Goal: Task Accomplishment & Management: Complete application form

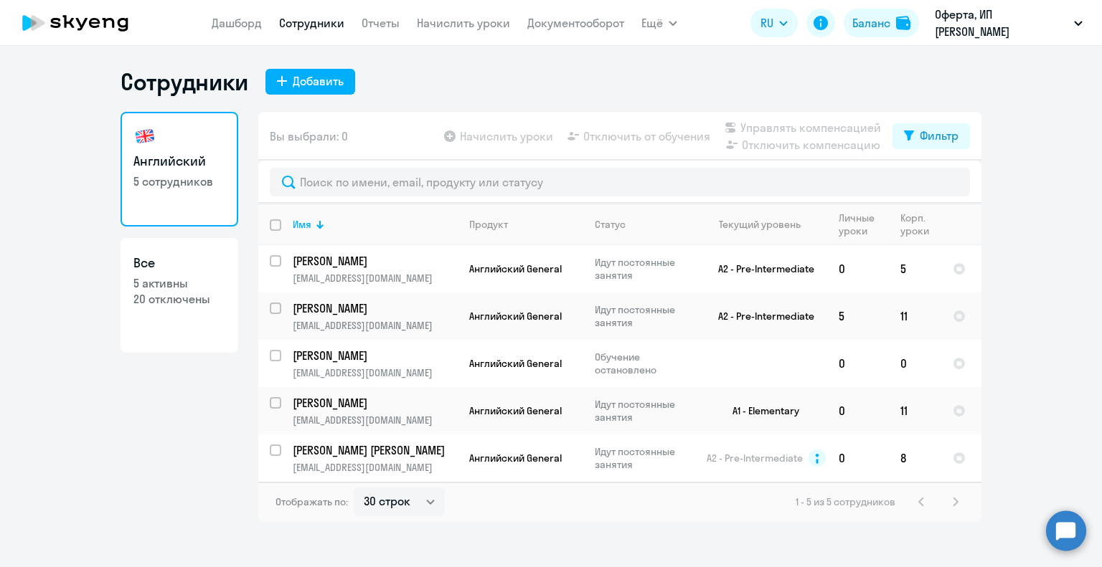
select select "30"
click at [307, 79] on div "Добавить" at bounding box center [318, 80] width 51 height 17
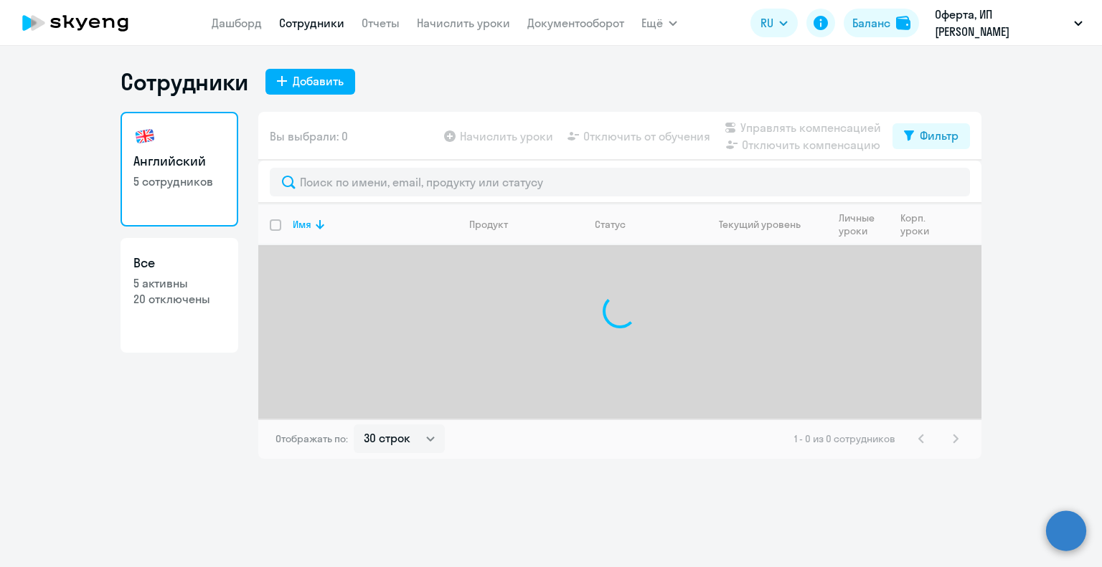
select select "30"
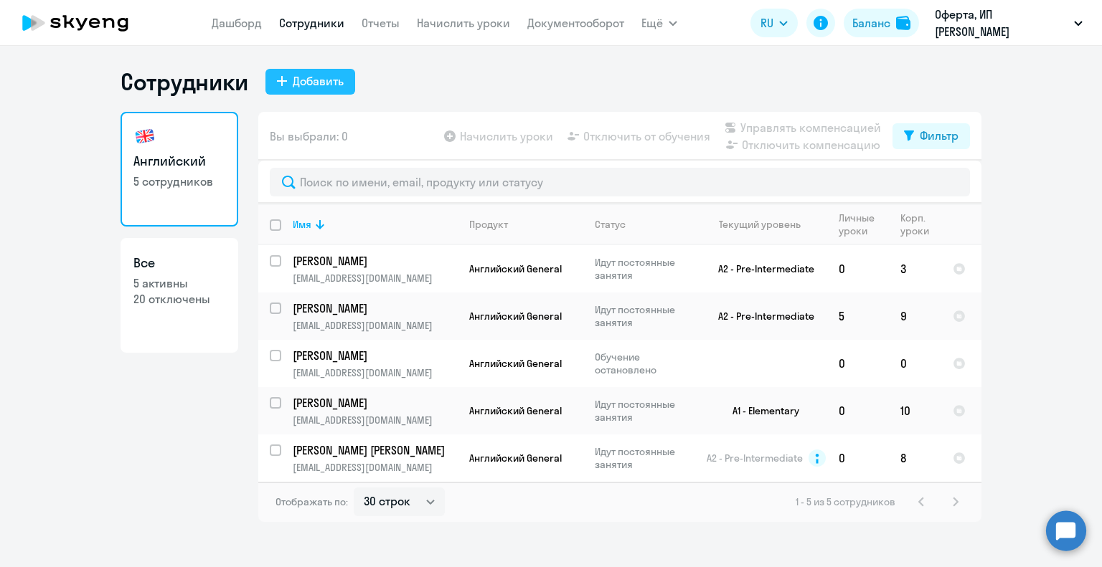
click at [314, 82] on div "Добавить" at bounding box center [318, 80] width 51 height 17
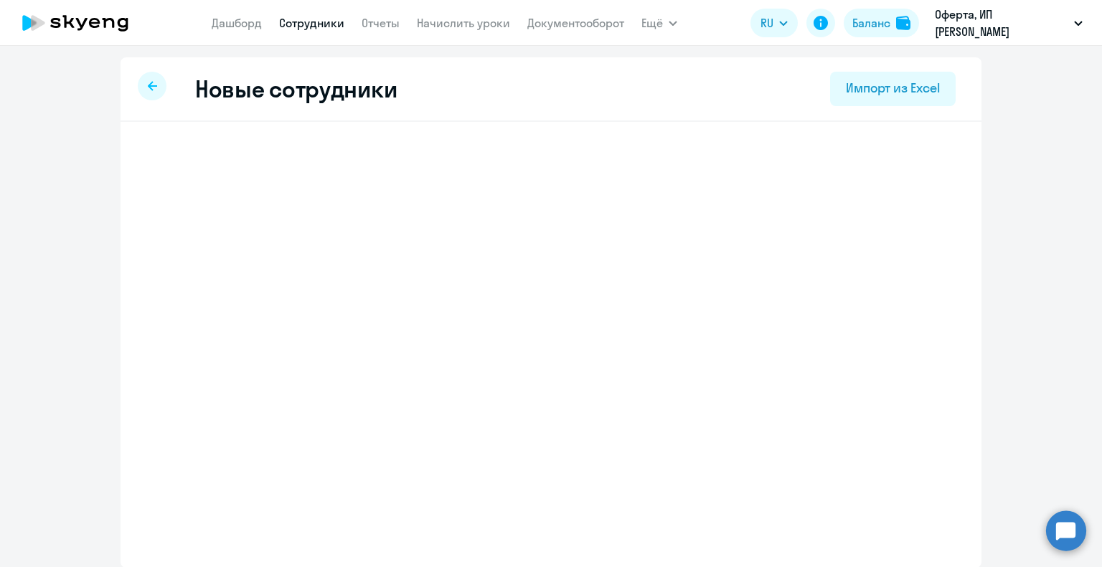
select select "english_adult_not_native_speaker"
select select "5"
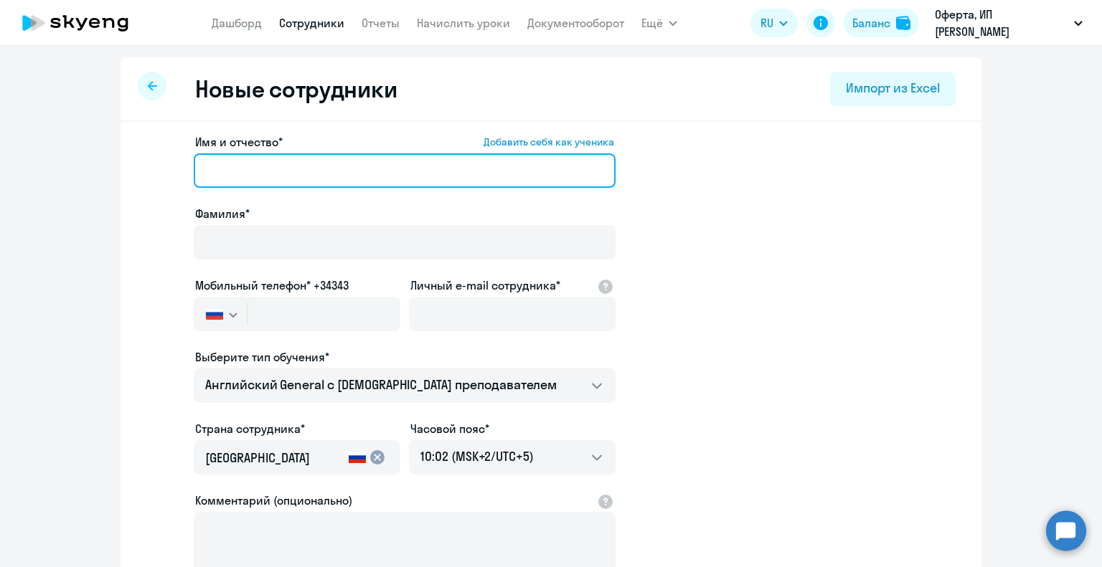
click at [271, 164] on input "Имя и отчество* Добавить себя как ученика" at bounding box center [405, 171] width 422 height 34
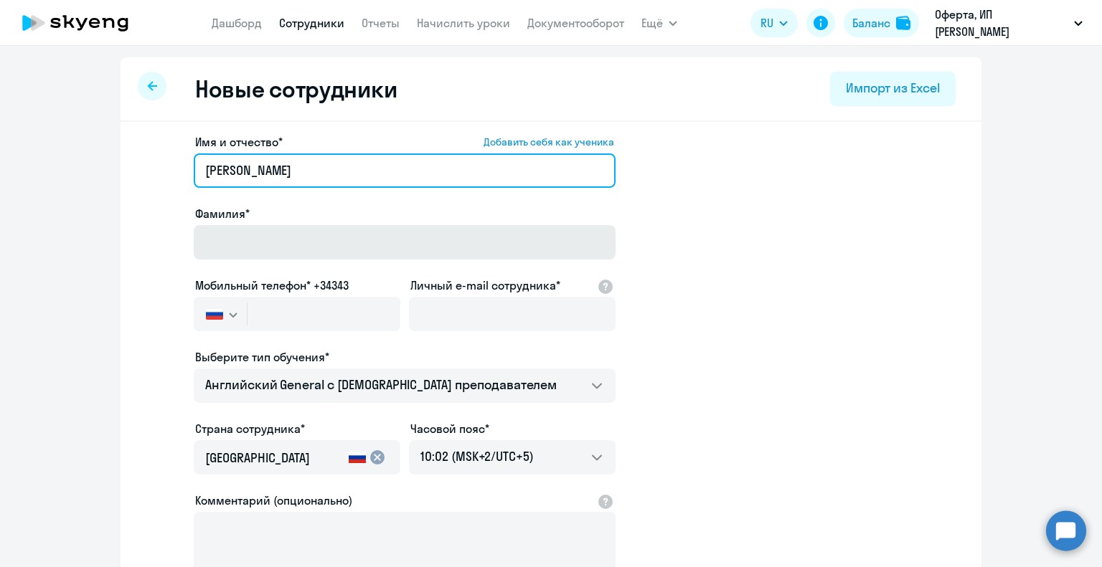
type input "Екатерина"
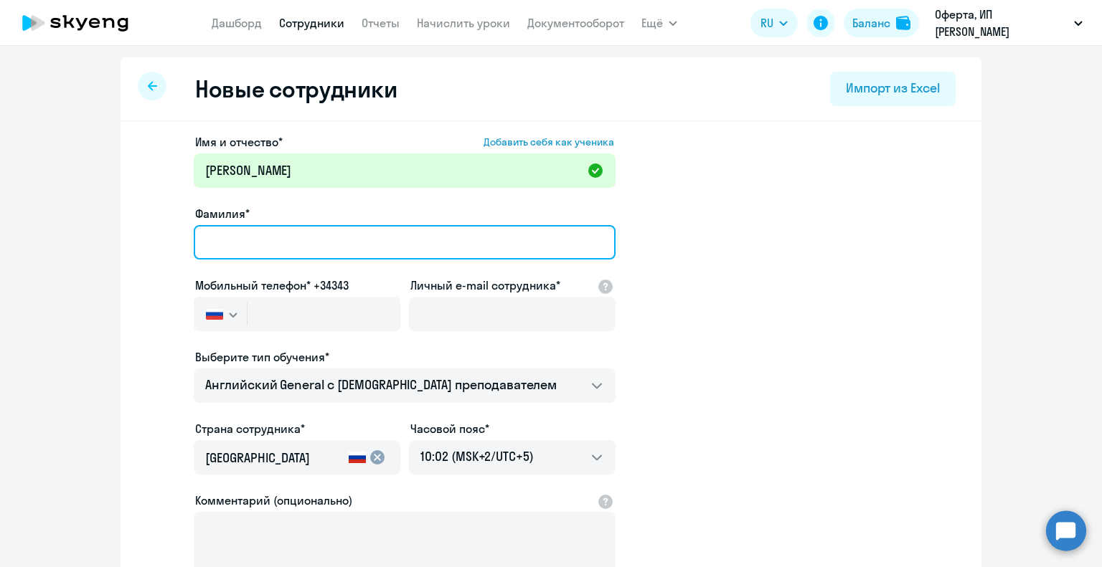
click at [223, 243] on input "Фамилия*" at bounding box center [405, 242] width 422 height 34
type input "Соболева"
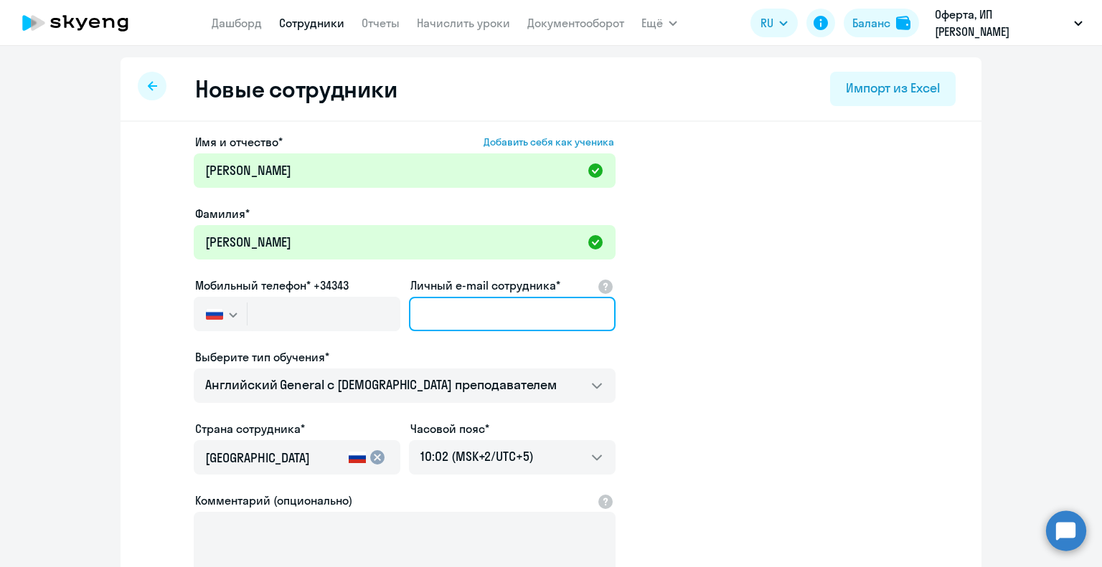
click at [453, 308] on input "Личный e-mail сотрудника*" at bounding box center [512, 314] width 207 height 34
paste input "[EMAIL_ADDRESS][DOMAIN_NAME]"
type input "[EMAIL_ADDRESS][DOMAIN_NAME]"
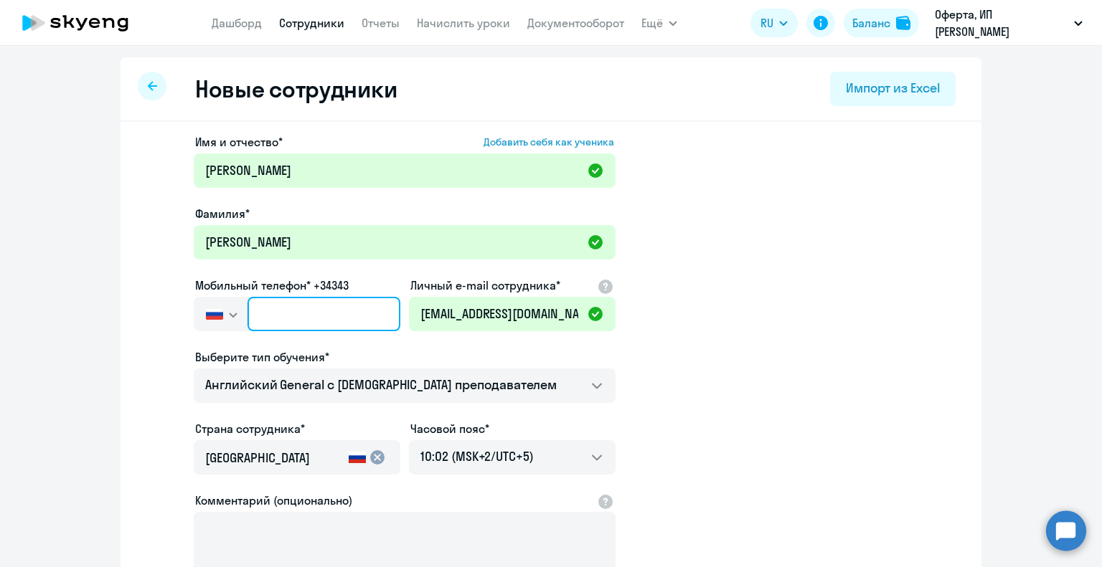
click at [305, 316] on input "text" at bounding box center [323, 314] width 153 height 34
paste input "+7 993 521-04-39"
type input "+7 993 521-04-39"
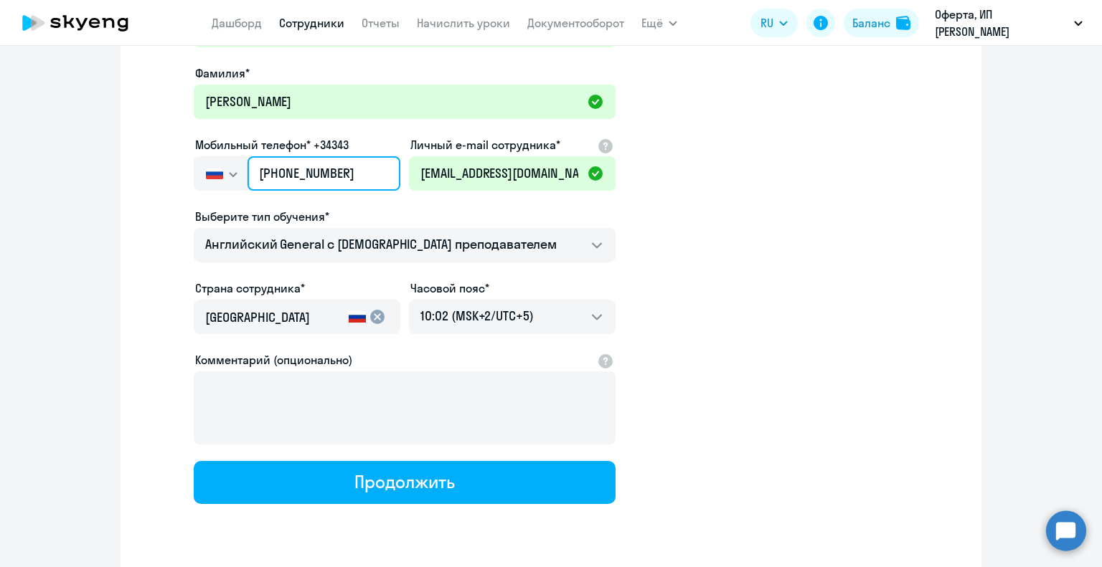
scroll to position [143, 0]
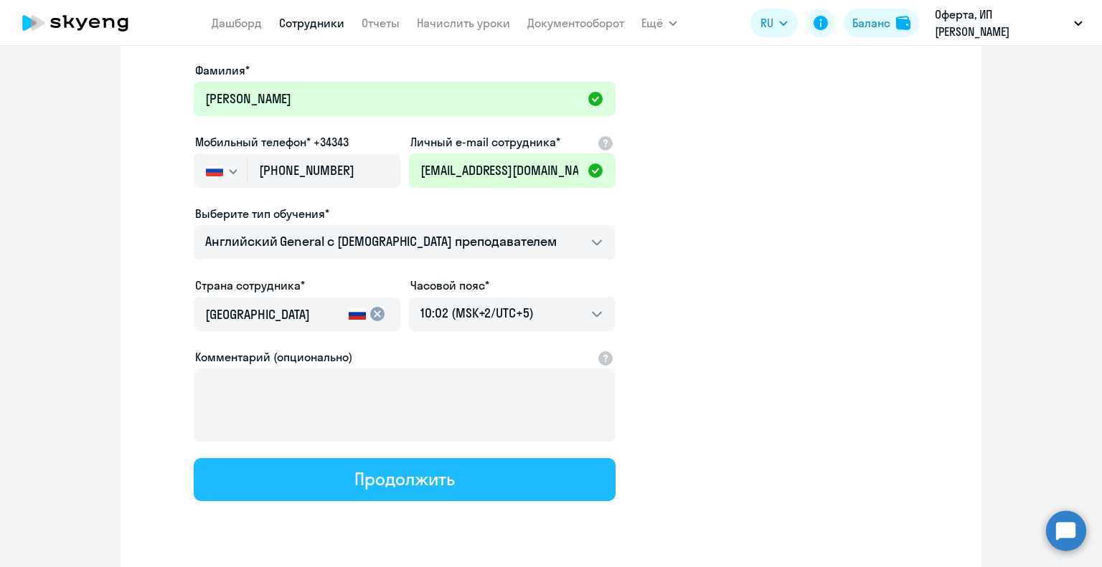
click at [410, 481] on div "Продолжить" at bounding box center [404, 479] width 100 height 23
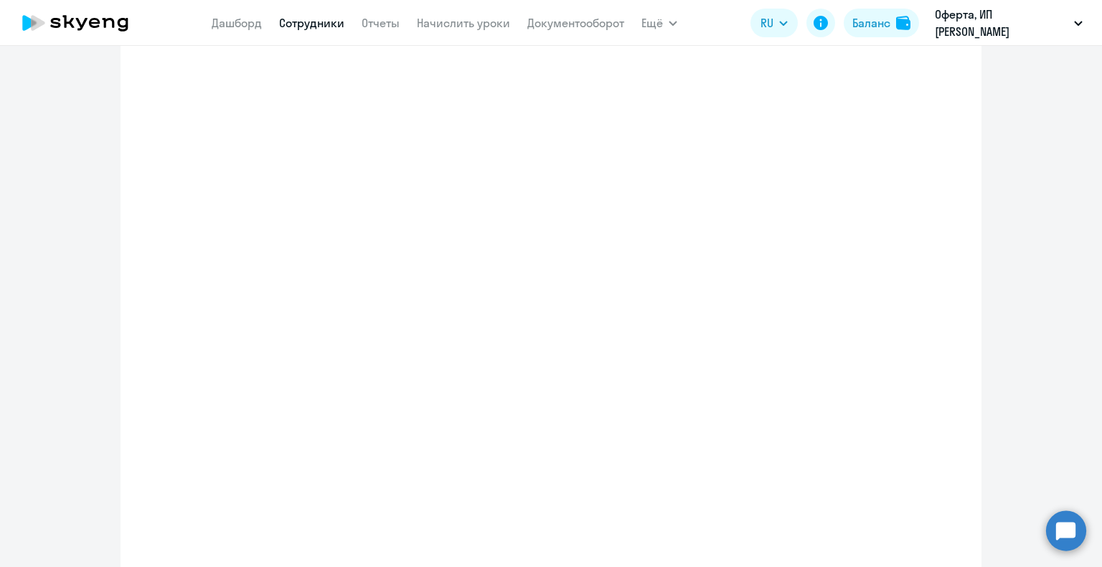
select select "english_adult_not_native_speaker"
select select "5"
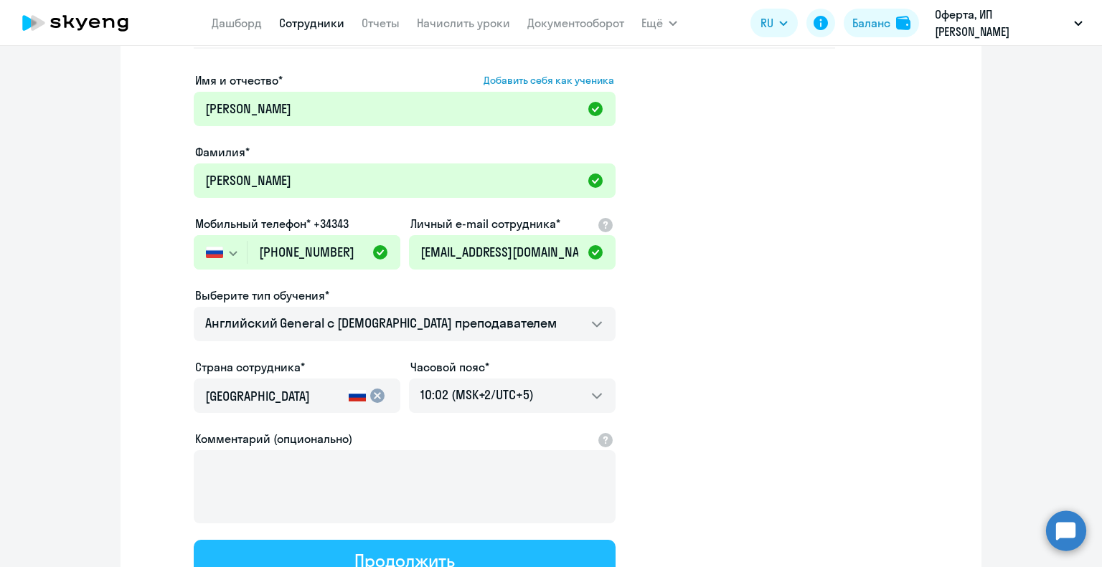
scroll to position [0, 0]
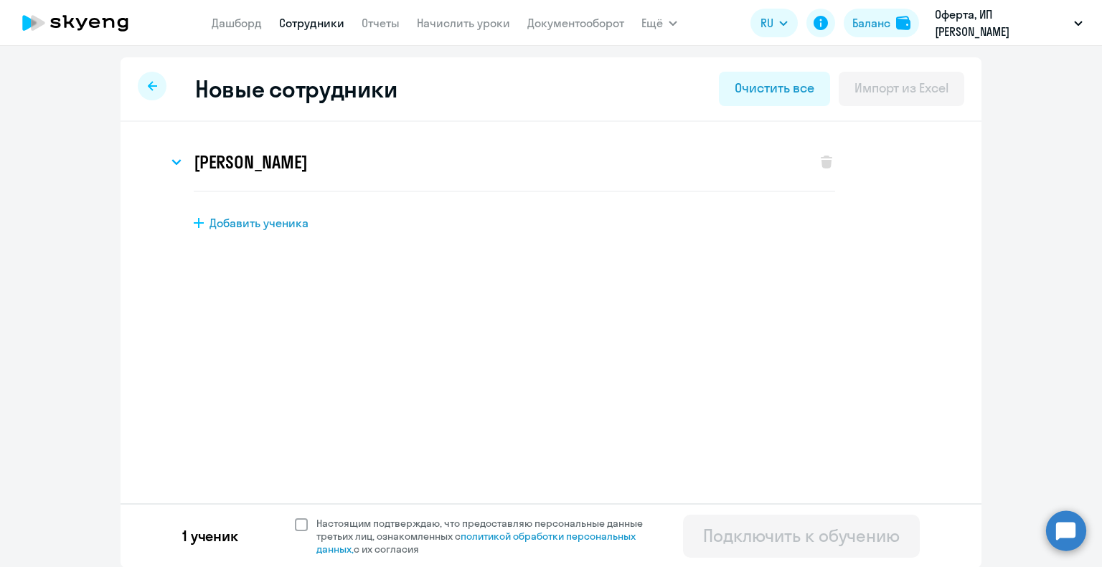
click at [295, 524] on span at bounding box center [301, 525] width 13 height 13
click at [294, 517] on input "Настоящим подтверждаю, что предоставляю персональные данные третьих лиц, ознако…" at bounding box center [294, 516] width 1 height 1
checkbox input "true"
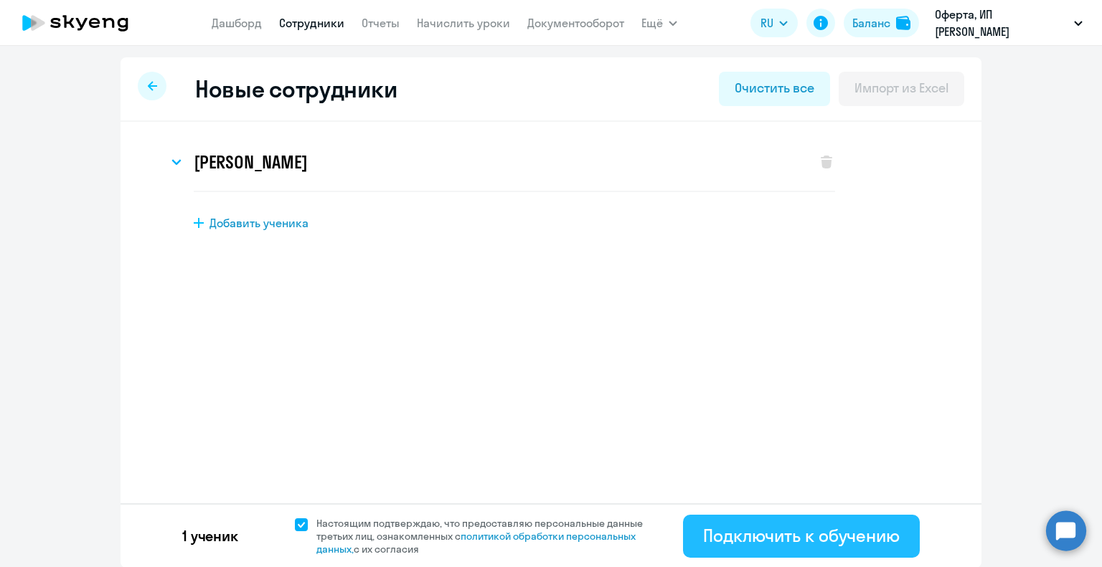
click at [731, 542] on div "Подключить к обучению" at bounding box center [801, 535] width 197 height 23
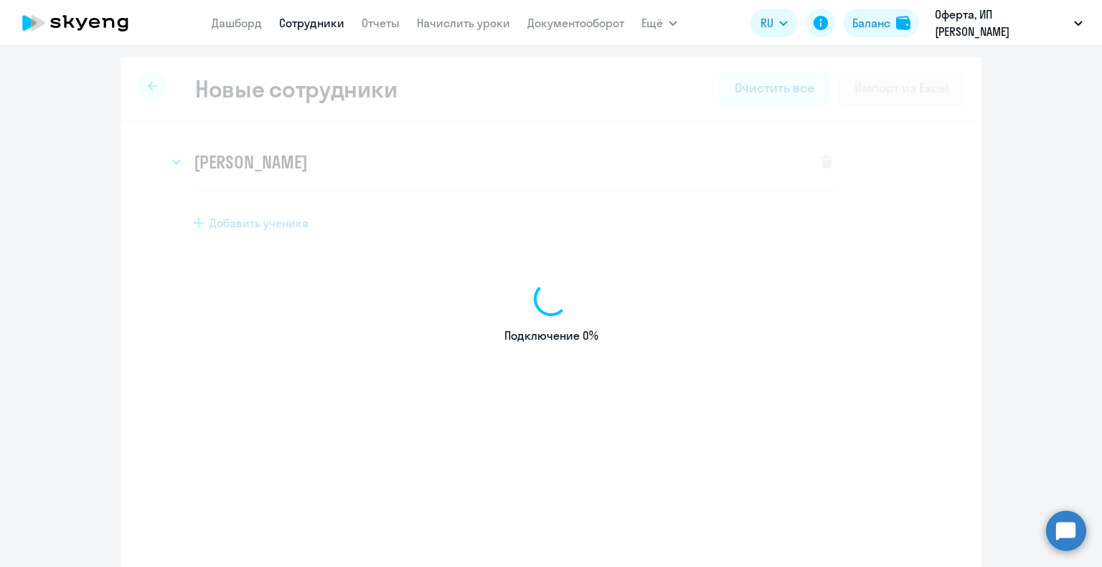
select select "english_adult_not_native_speaker"
select select "5"
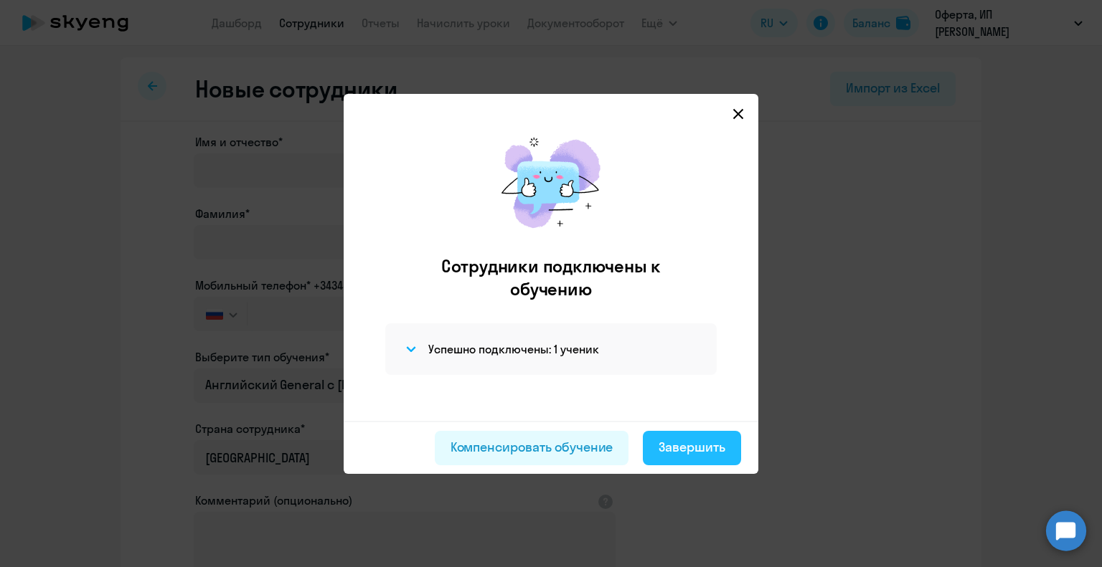
click at [717, 452] on div "Завершить" at bounding box center [691, 447] width 67 height 19
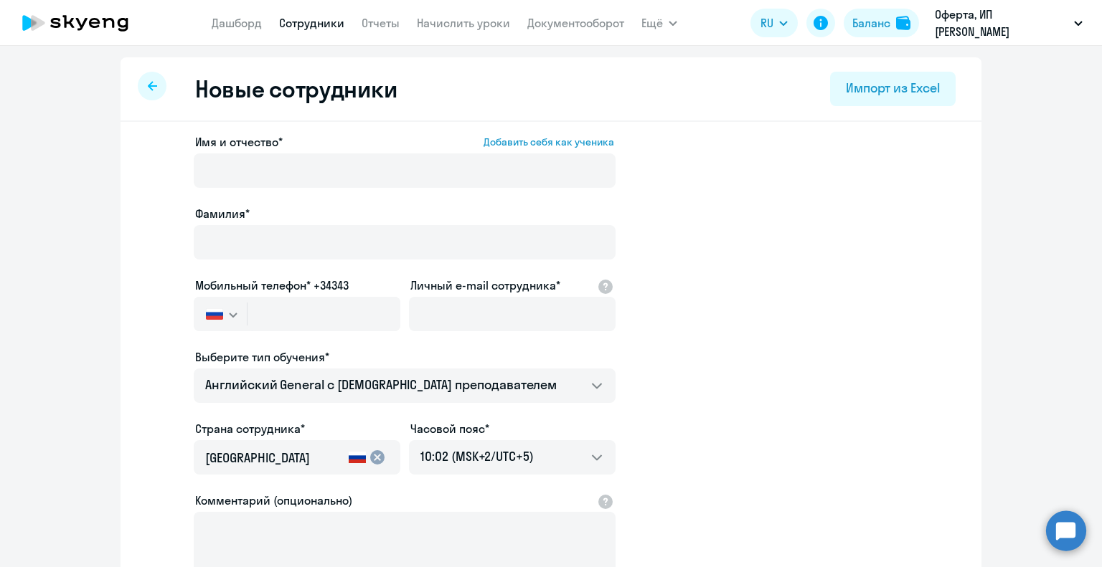
select select "30"
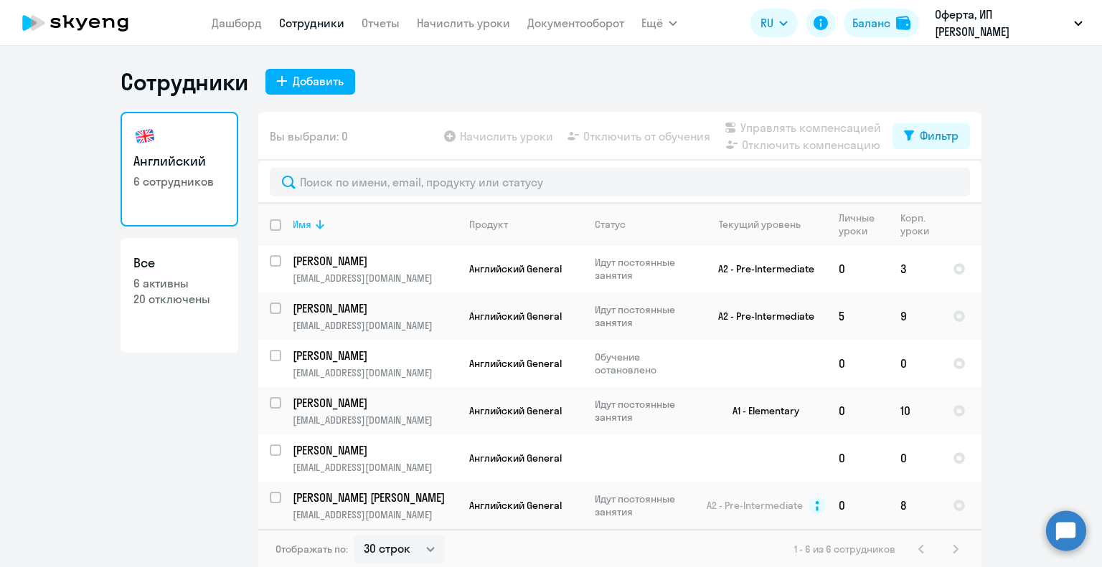
click at [367, 225] on div "Имя" at bounding box center [375, 224] width 164 height 13
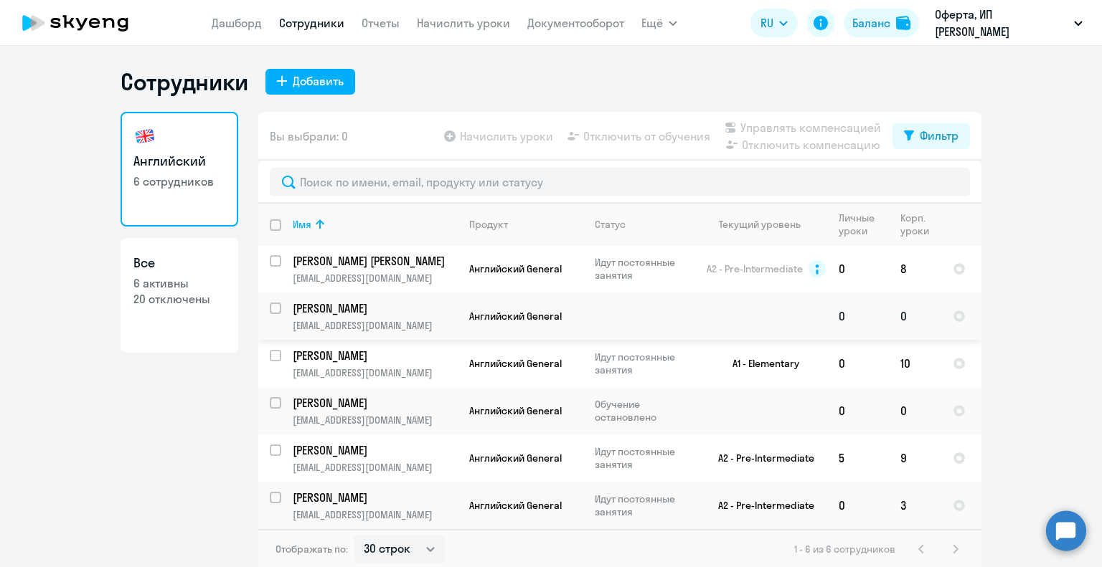
click at [319, 310] on p "Катя" at bounding box center [374, 309] width 162 height 16
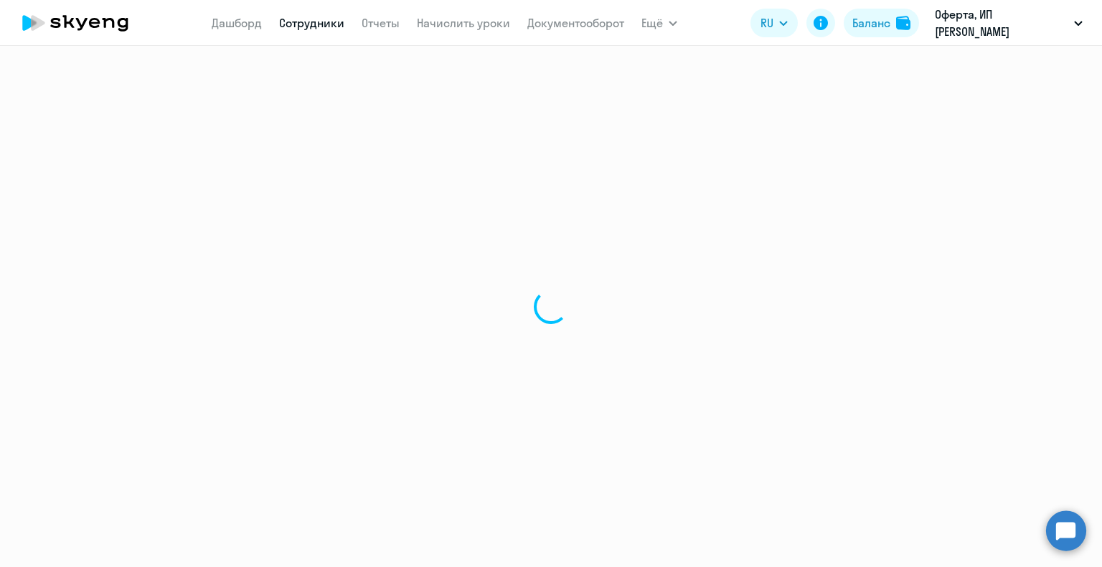
select select "english"
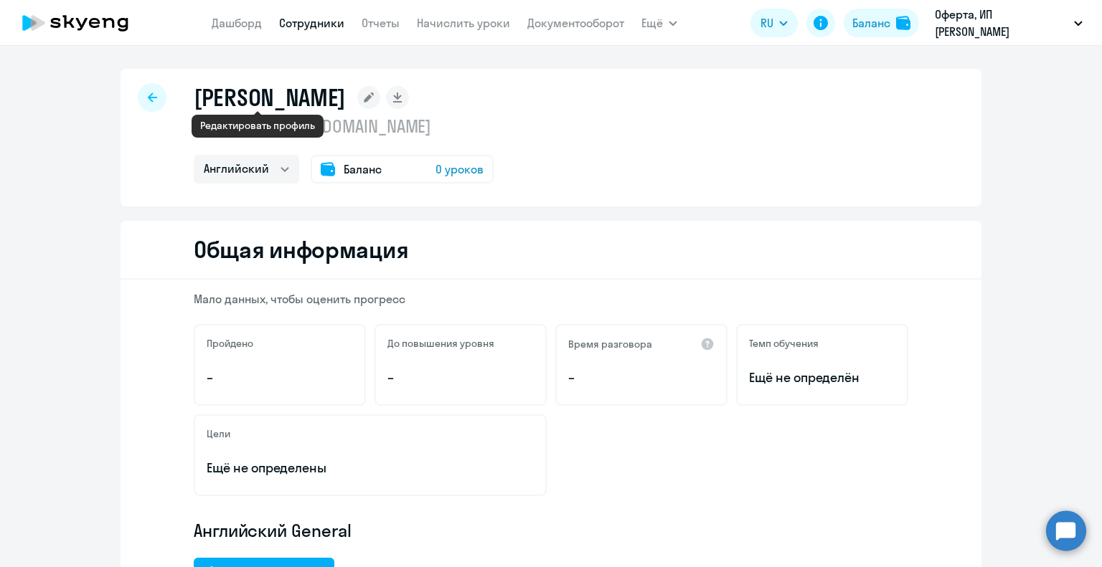
click at [364, 95] on icon at bounding box center [369, 98] width 10 height 10
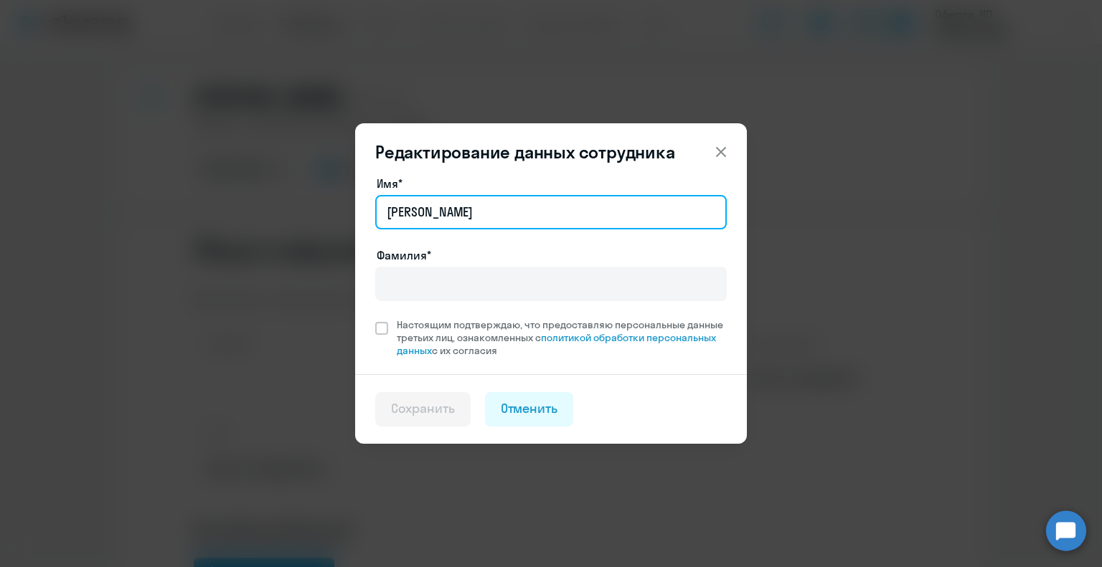
drag, startPoint x: 416, startPoint y: 209, endPoint x: 377, endPoint y: 203, distance: 39.9
click at [379, 204] on input "Катя" at bounding box center [550, 212] width 351 height 34
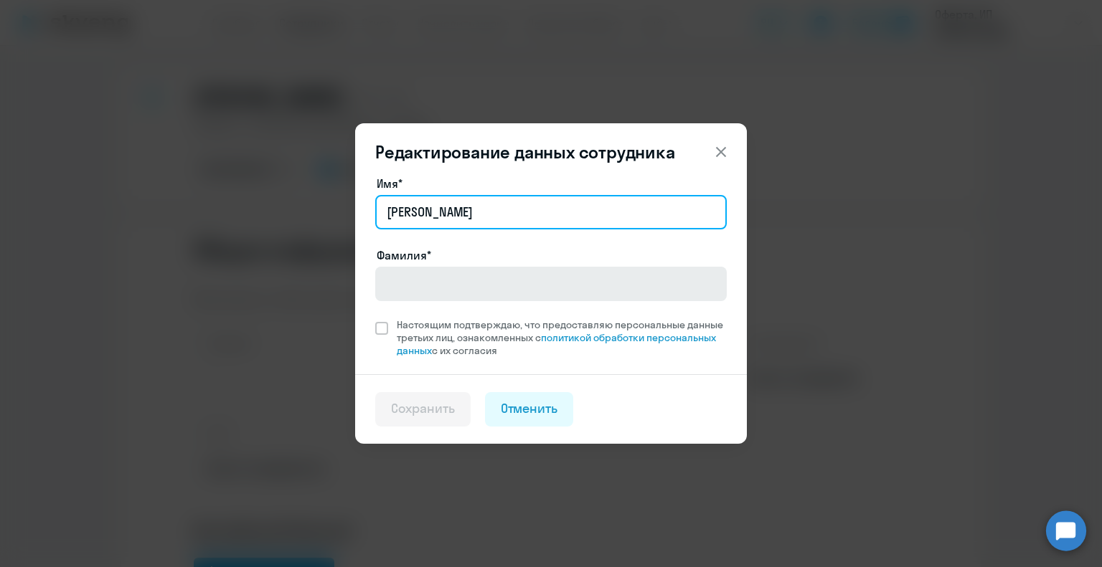
type input "Екатерина"
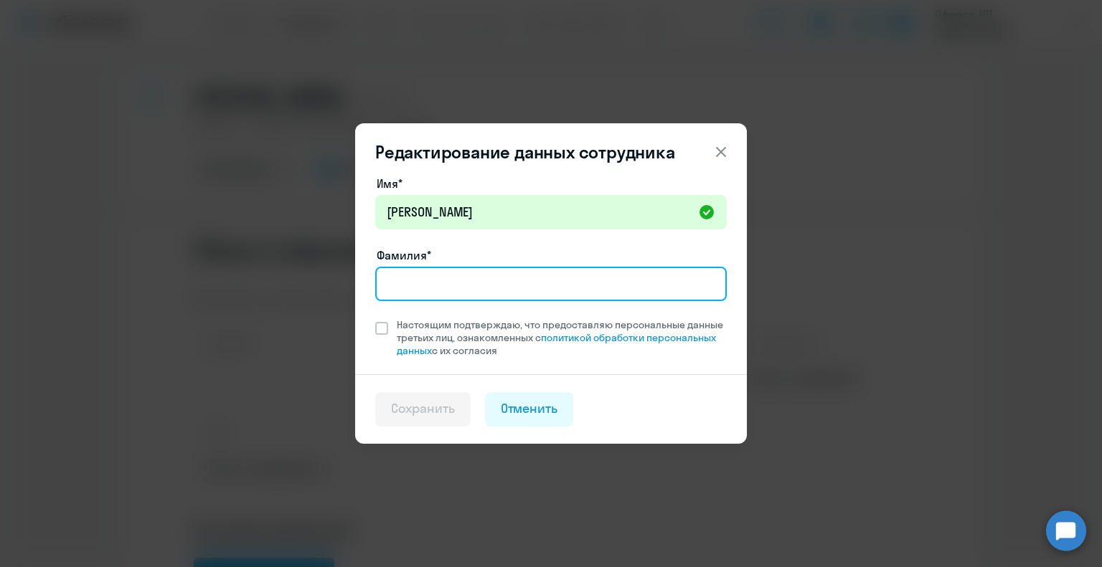
click at [397, 280] on input "Фамилия*" at bounding box center [550, 284] width 351 height 34
type input "Соболева"
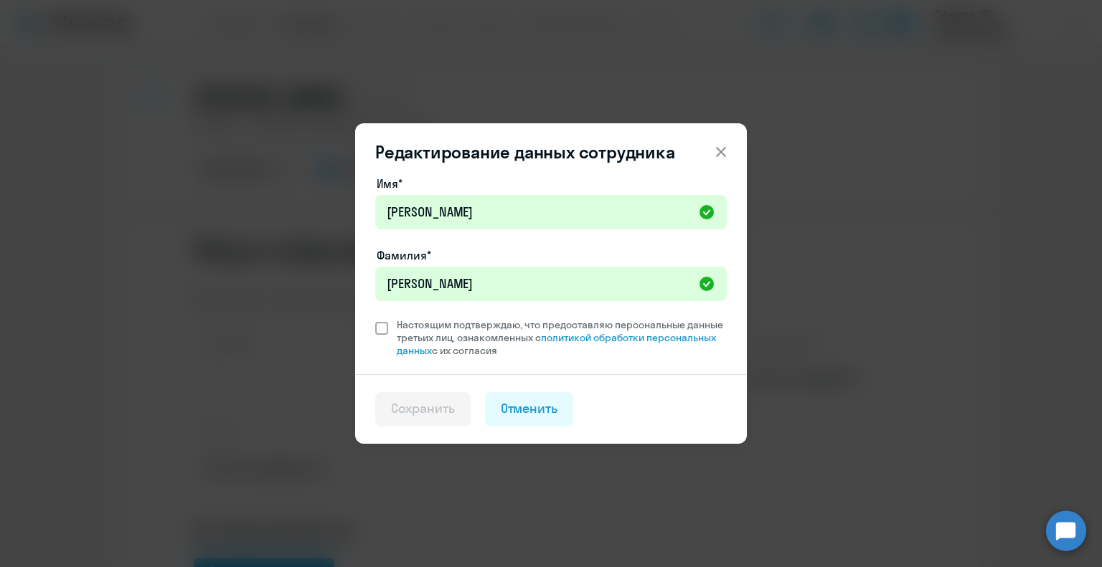
click at [384, 329] on span at bounding box center [381, 328] width 13 height 13
click at [375, 318] on input "Настоящим подтверждаю, что предоставляю персональные данные третьих лиц, ознако…" at bounding box center [374, 318] width 1 height 1
checkbox input "true"
click at [448, 418] on button "Сохранить" at bounding box center [422, 409] width 95 height 34
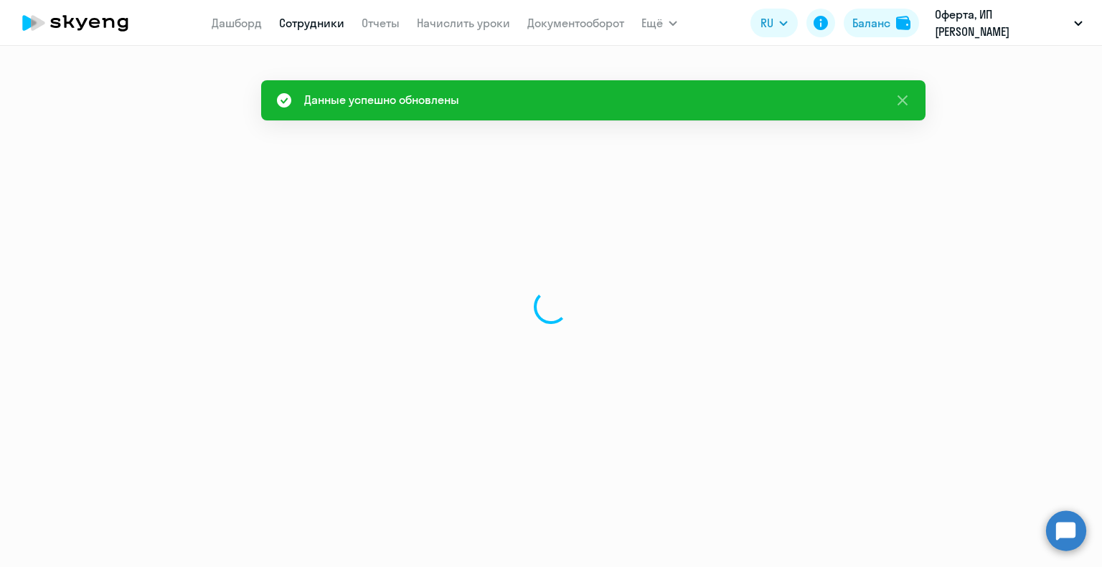
select select "english"
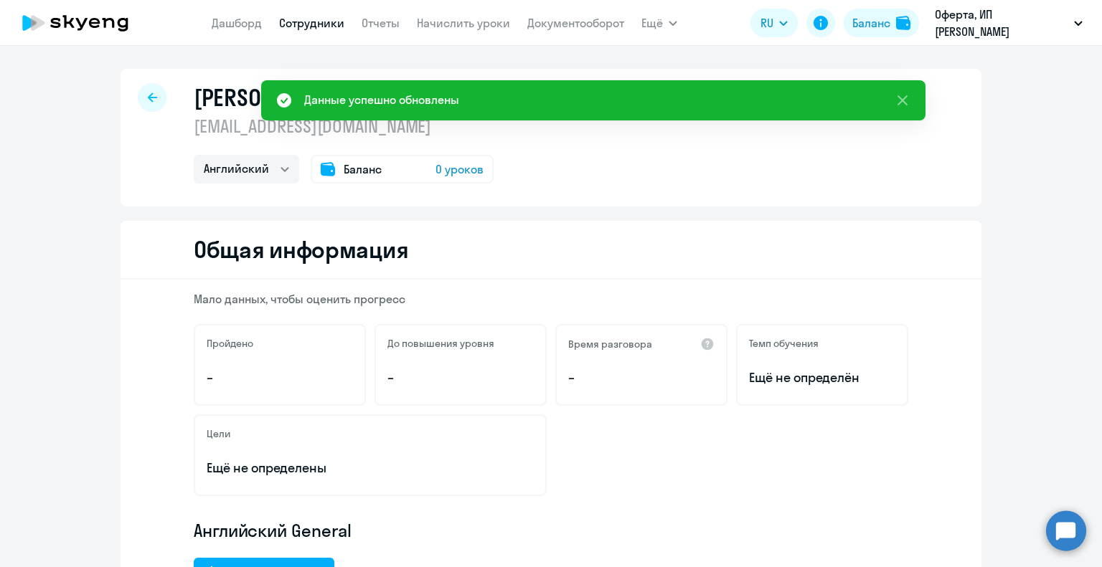
click at [148, 97] on icon at bounding box center [152, 97] width 9 height 9
select select "30"
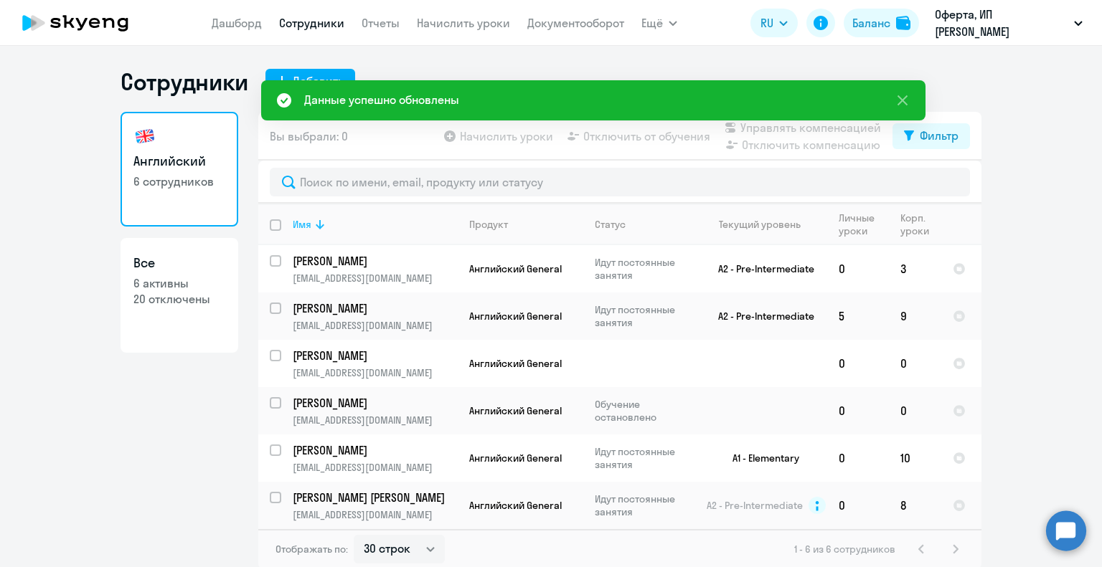
click at [328, 227] on div "Имя" at bounding box center [375, 224] width 164 height 13
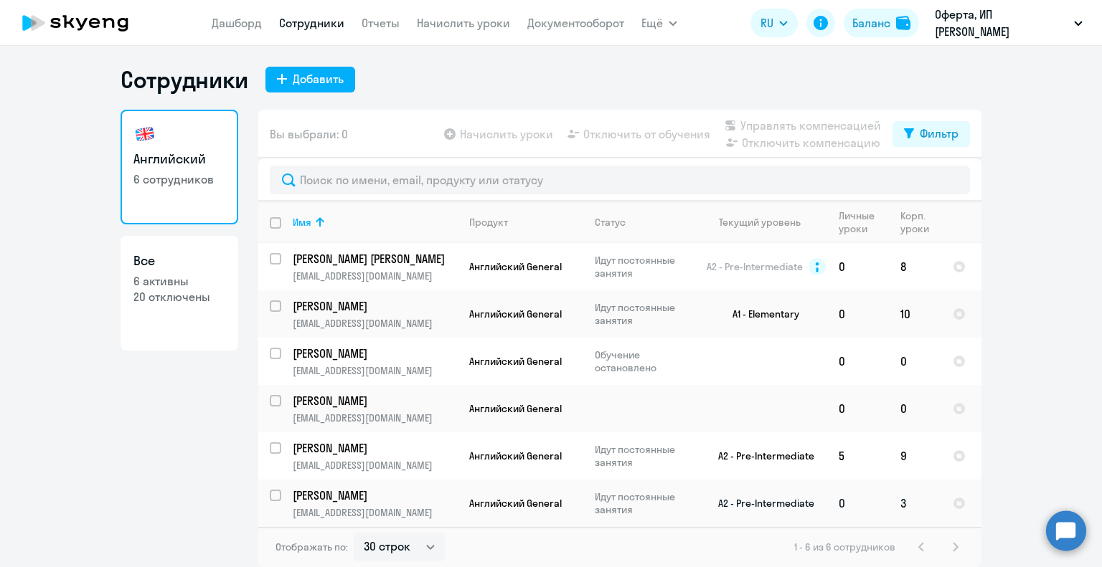
scroll to position [4, 0]
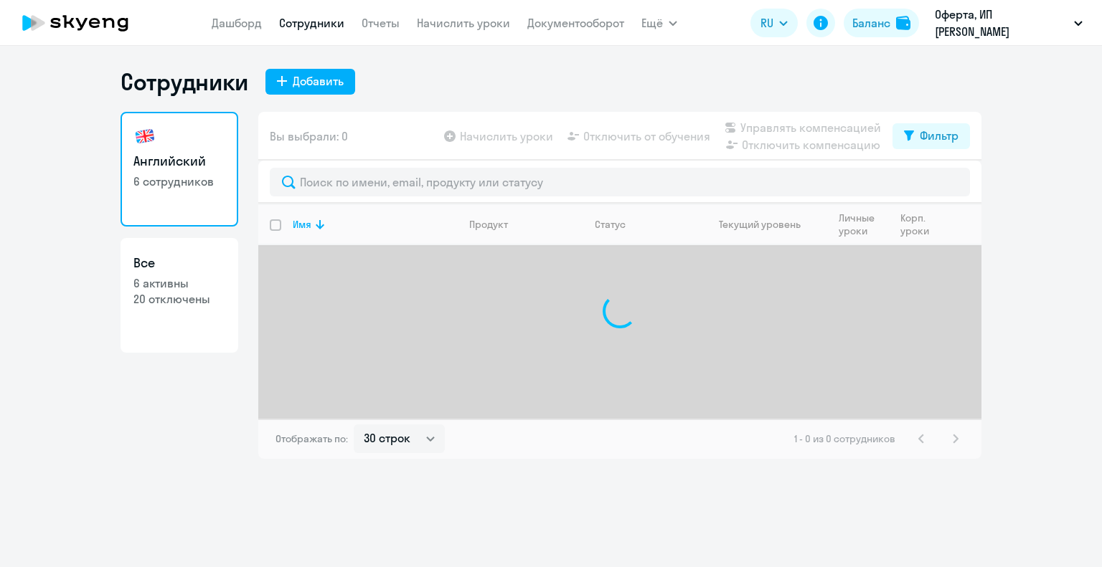
select select "30"
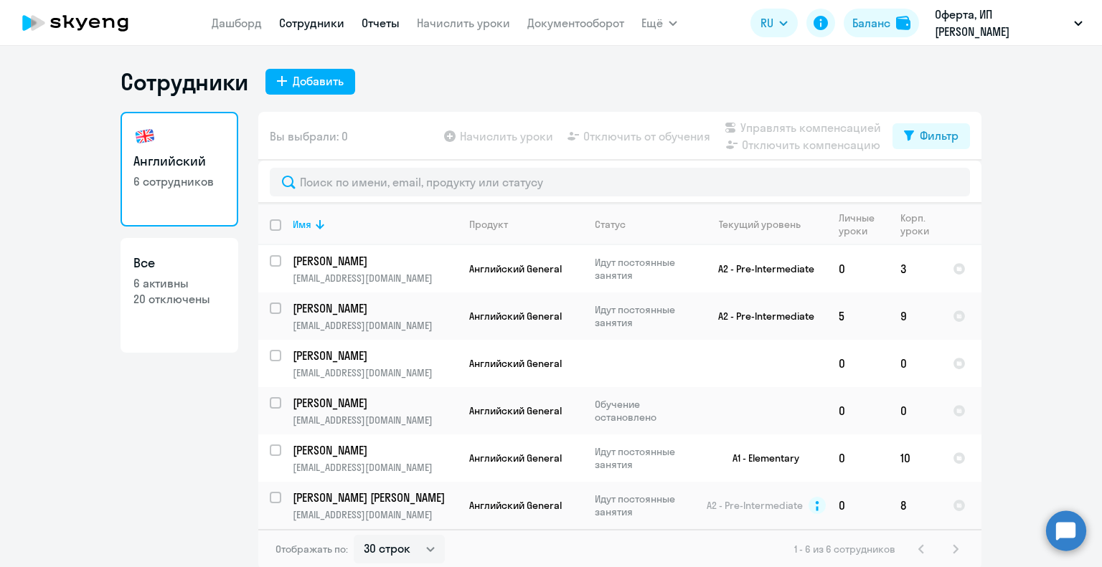
click at [383, 23] on link "Отчеты" at bounding box center [381, 23] width 38 height 14
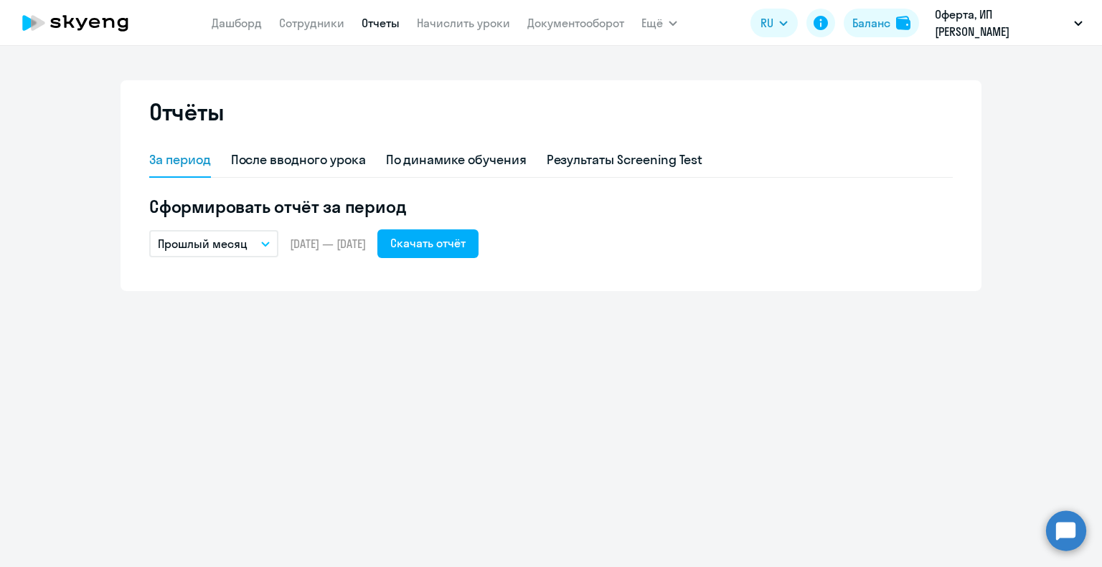
click at [267, 242] on icon "button" at bounding box center [265, 244] width 9 height 5
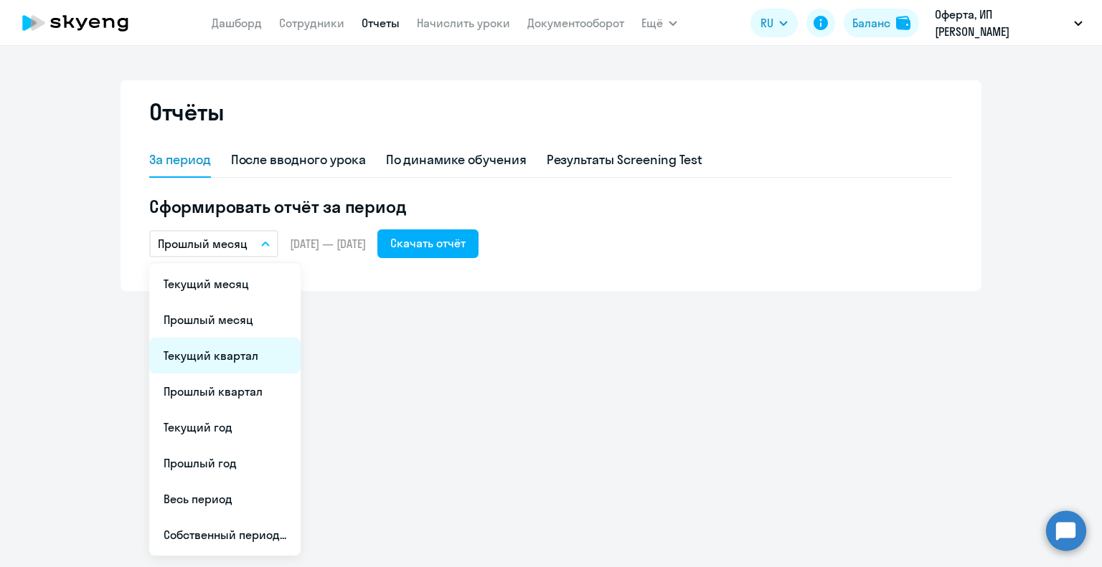
click at [218, 354] on li "Текущий квартал" at bounding box center [224, 356] width 151 height 36
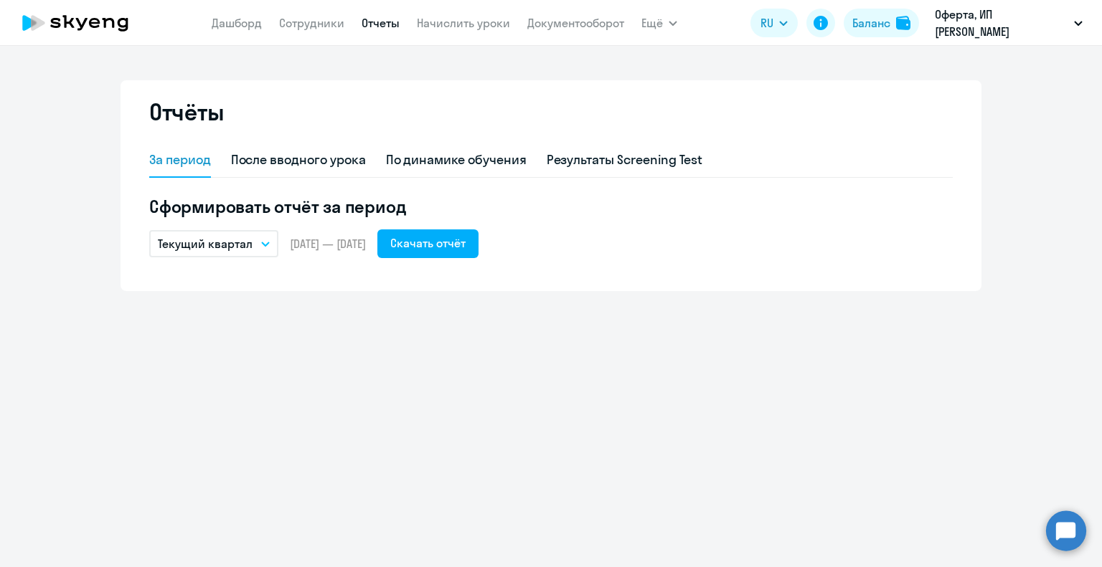
click at [265, 242] on icon "button" at bounding box center [265, 244] width 9 height 5
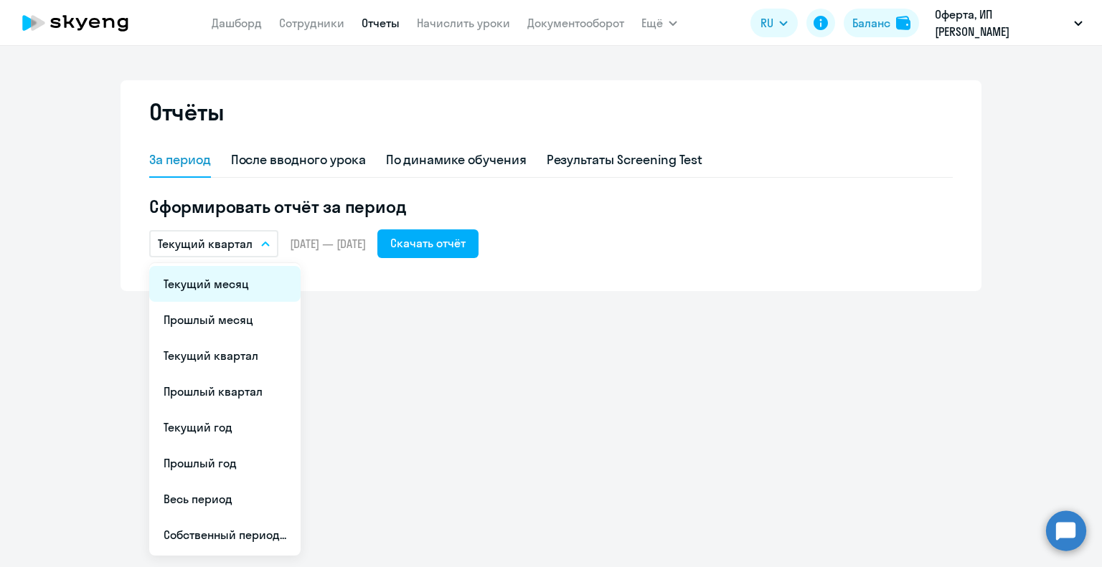
click at [221, 281] on li "Текущий месяц" at bounding box center [224, 284] width 151 height 36
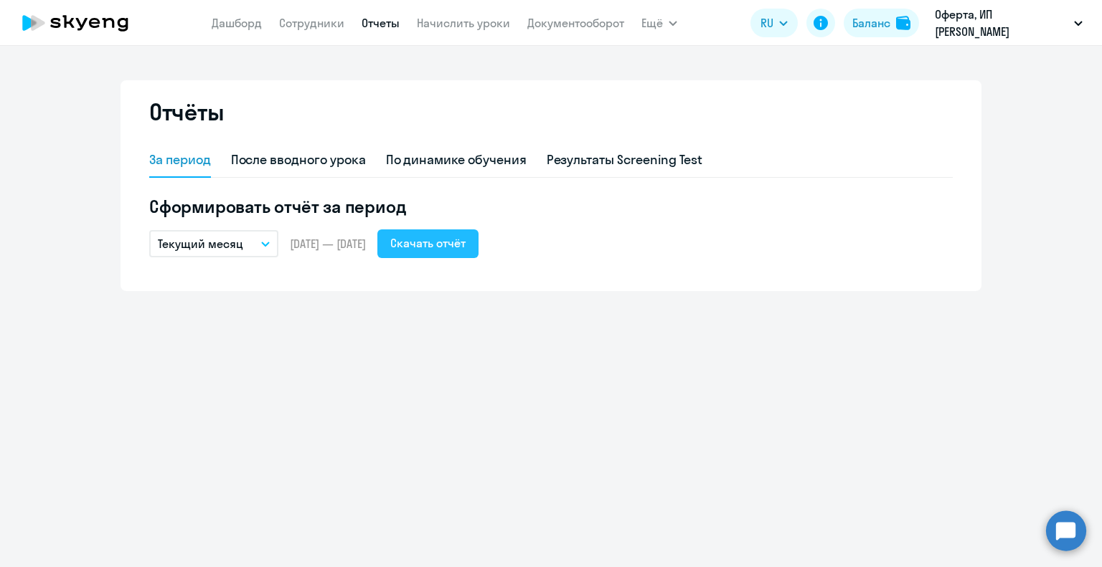
click at [466, 249] on div "Скачать отчёт" at bounding box center [427, 243] width 75 height 17
click at [861, 27] on div "Баланс" at bounding box center [871, 22] width 38 height 17
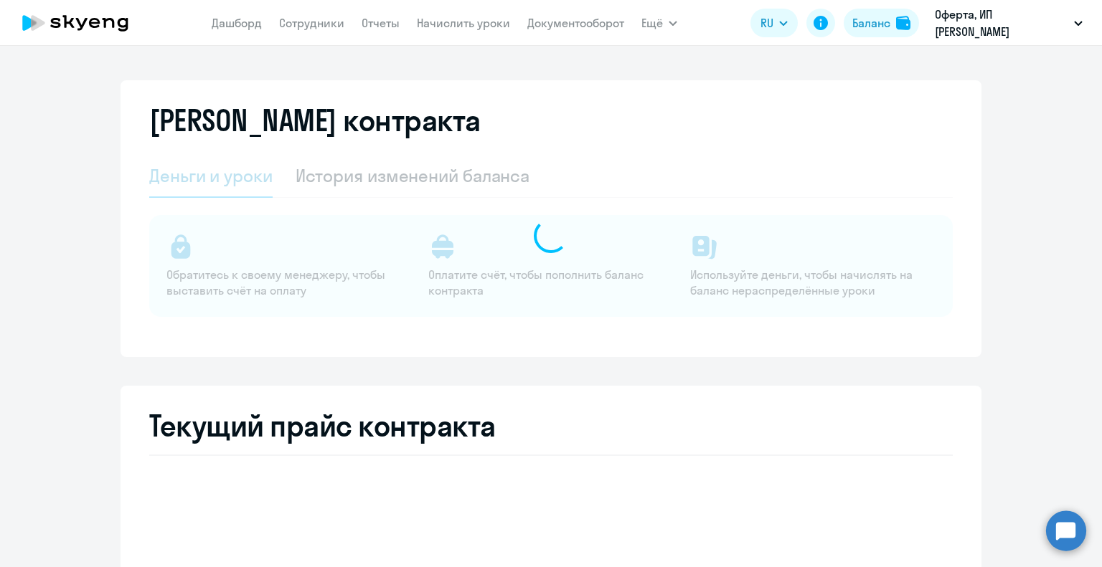
select select "english_adult_not_native_speaker"
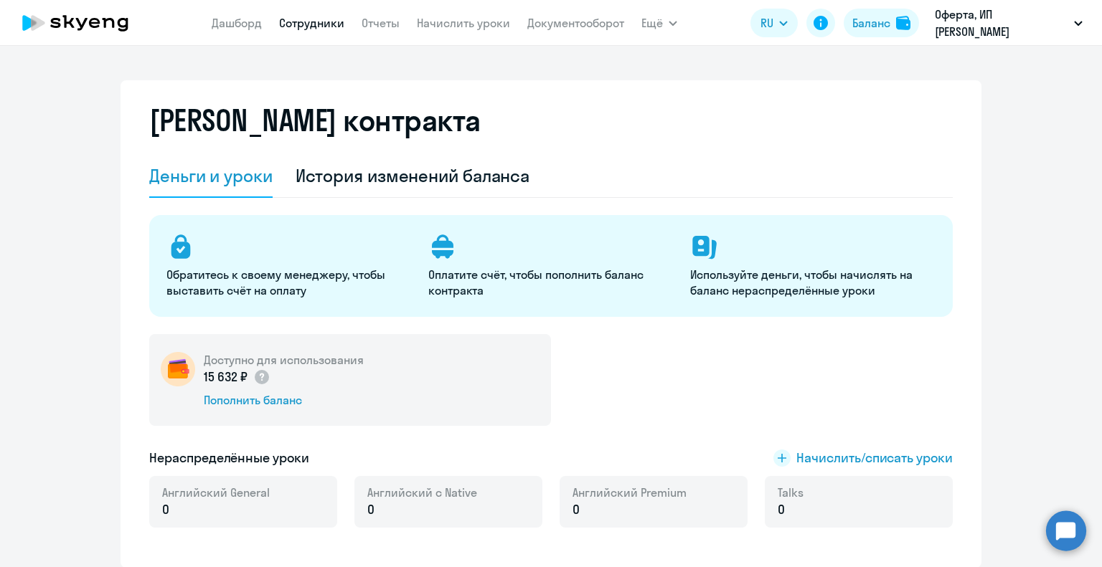
click at [292, 19] on link "Сотрудники" at bounding box center [311, 23] width 65 height 14
select select "30"
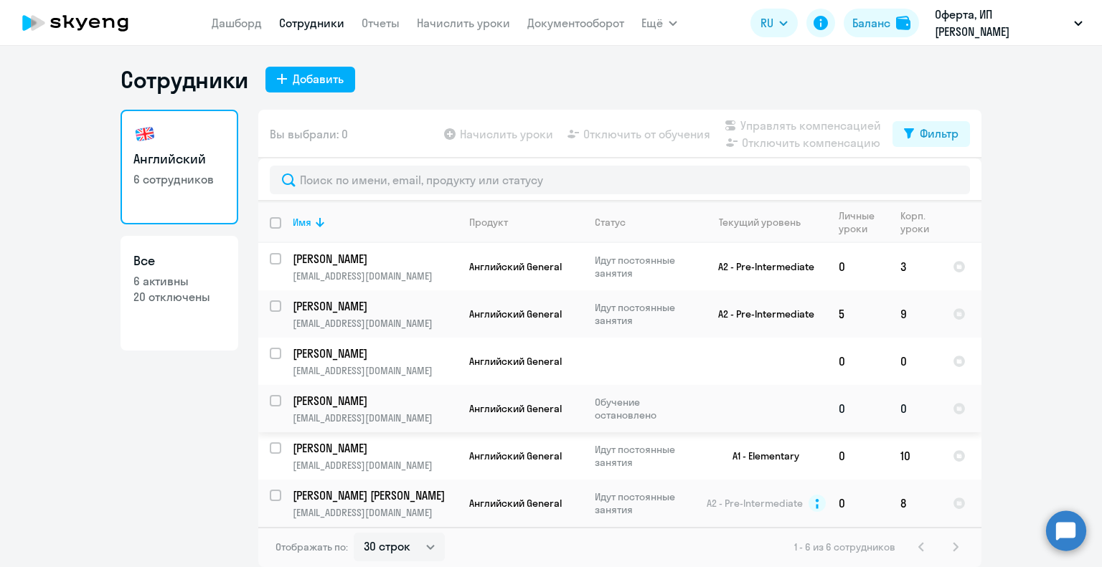
scroll to position [4, 0]
click at [493, 133] on app-table-action-button "Начислить уроки" at bounding box center [497, 134] width 112 height 17
click at [273, 352] on input "select row 42370837" at bounding box center [284, 362] width 29 height 29
checkbox input "true"
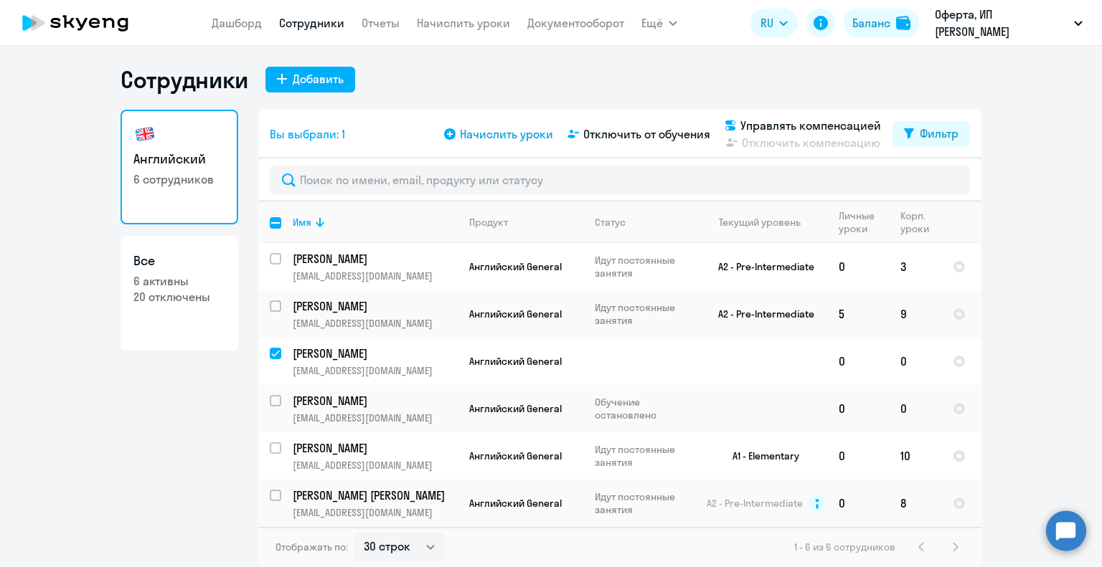
click at [492, 131] on span "Начислить уроки" at bounding box center [506, 134] width 93 height 17
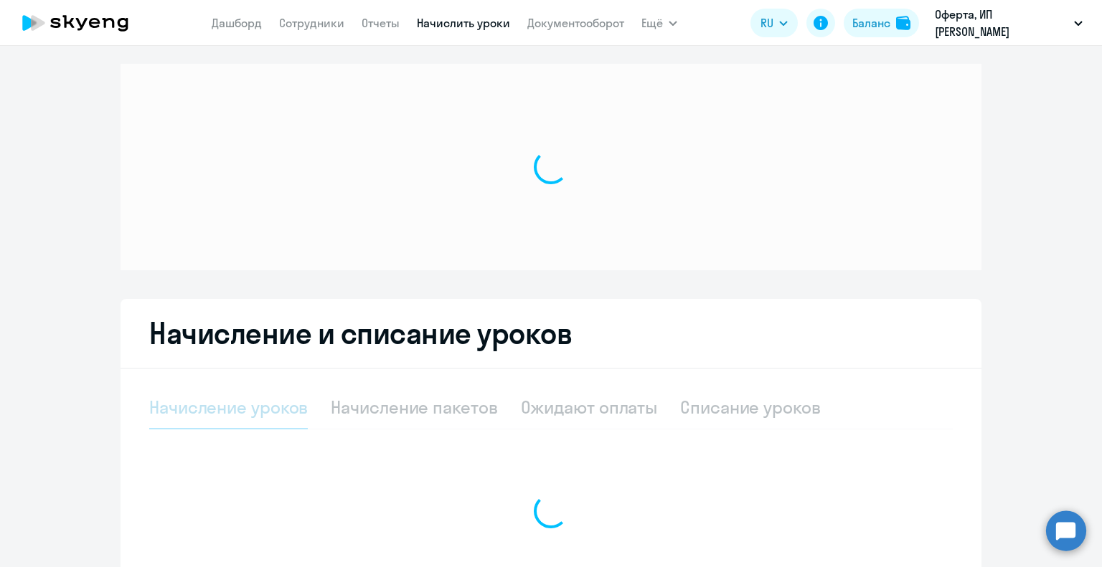
select select "10"
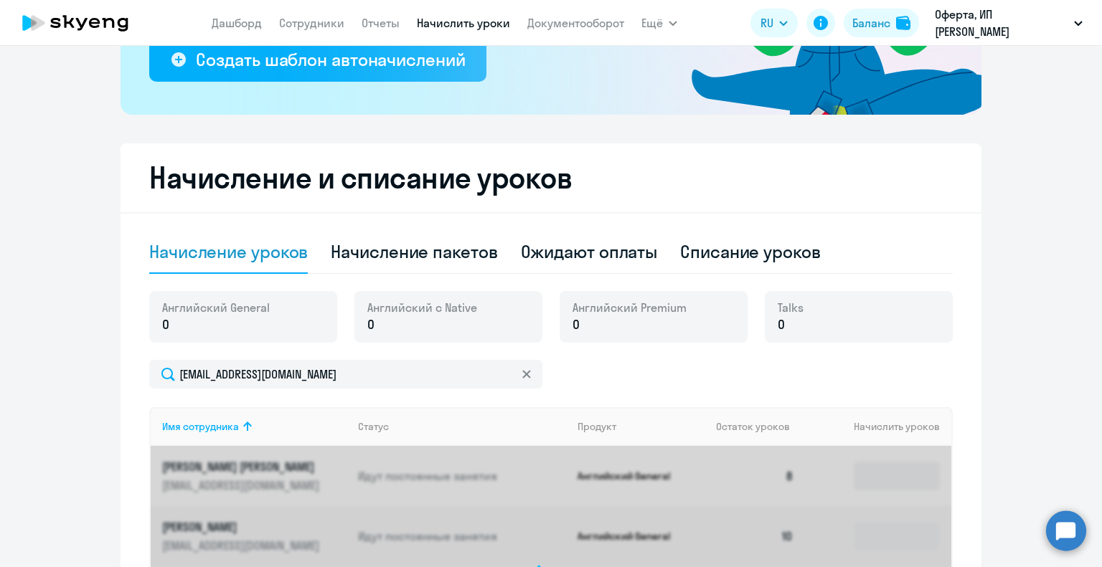
scroll to position [291, 0]
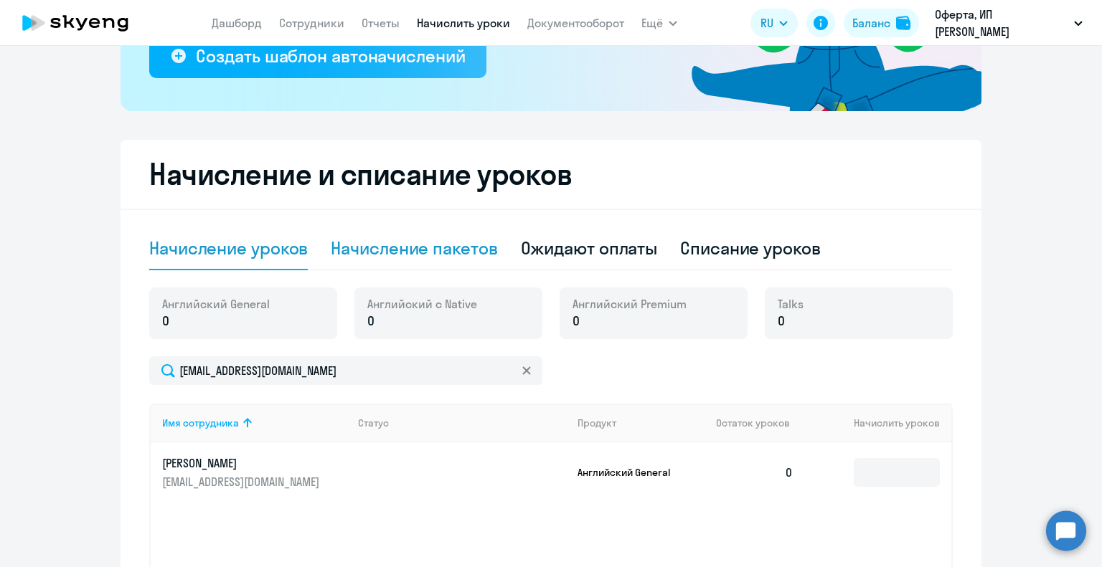
click at [454, 252] on div "Начисление пакетов" at bounding box center [414, 248] width 166 height 23
select select "10"
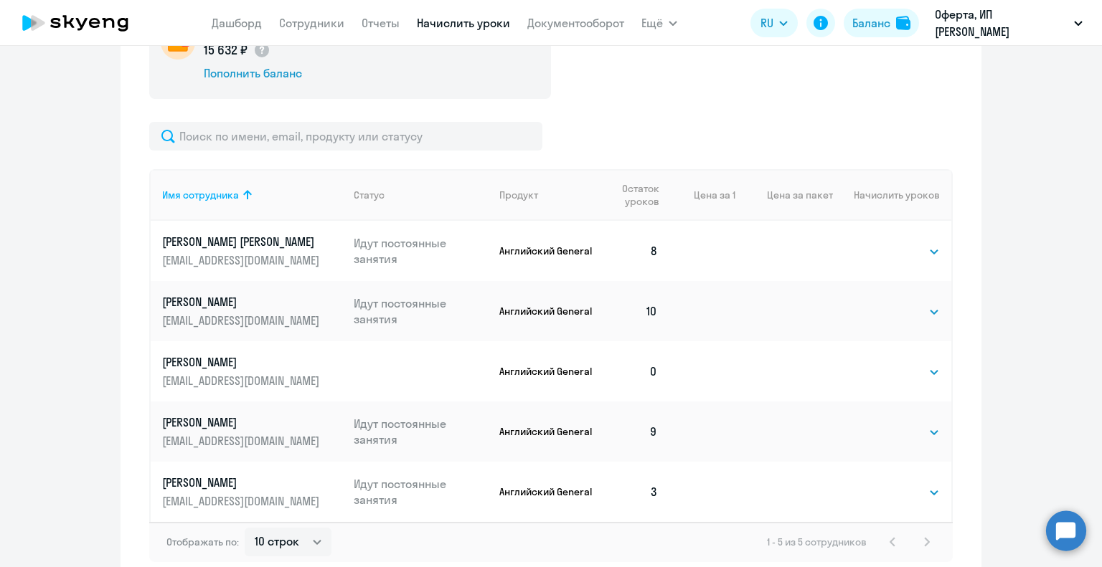
scroll to position [577, 0]
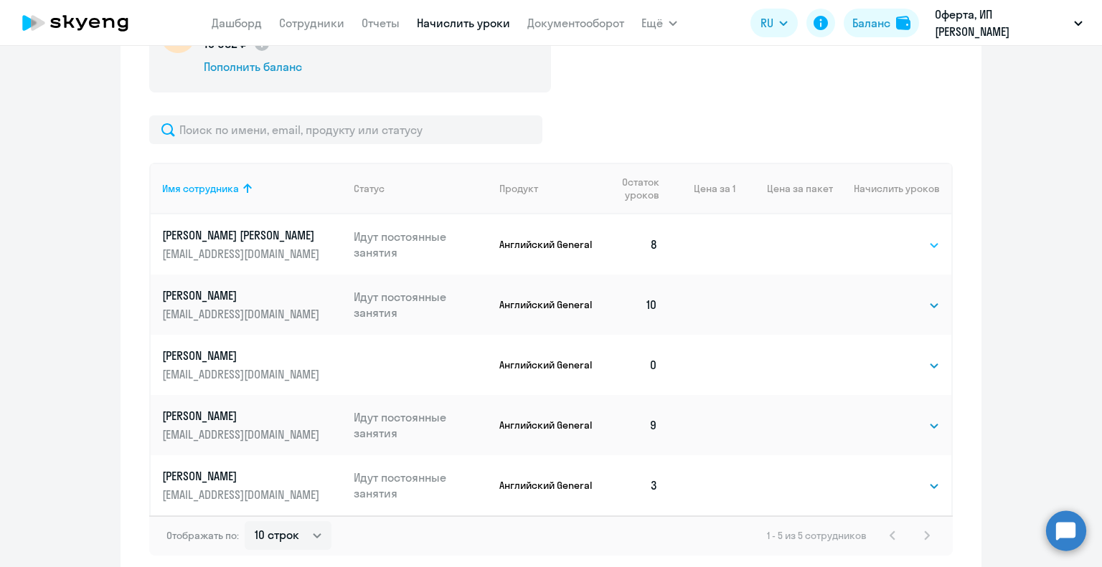
click at [898, 246] on select "Выбрать 4 8 16 32 64 96 128" at bounding box center [910, 245] width 59 height 17
select select "8"
click at [881, 237] on select "Выбрать 4 8 16 32 64 96 128" at bounding box center [910, 245] width 59 height 17
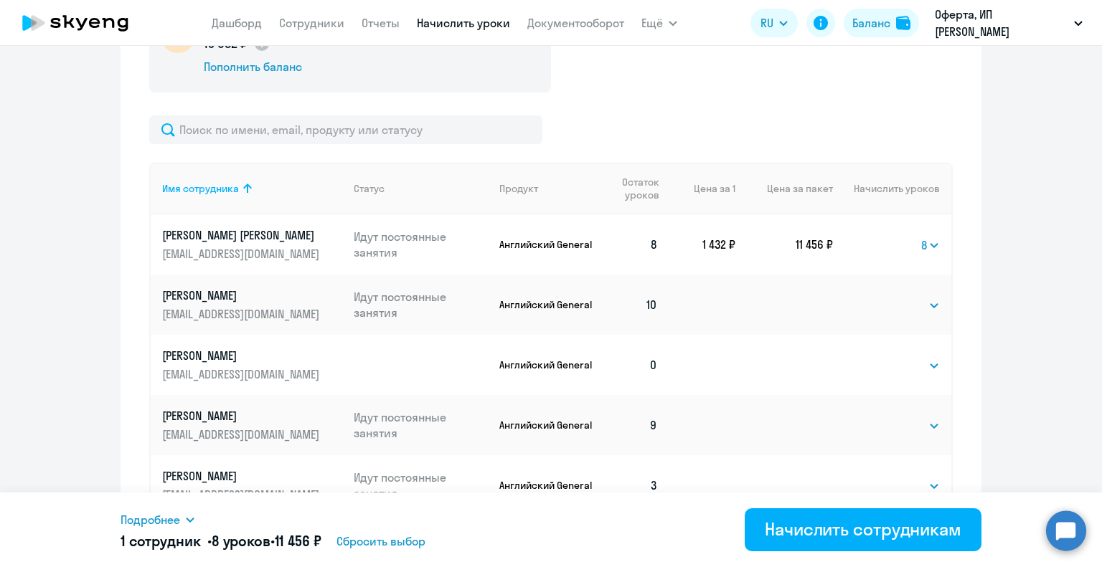
click at [405, 542] on span "Сбросить выбор" at bounding box center [380, 541] width 89 height 17
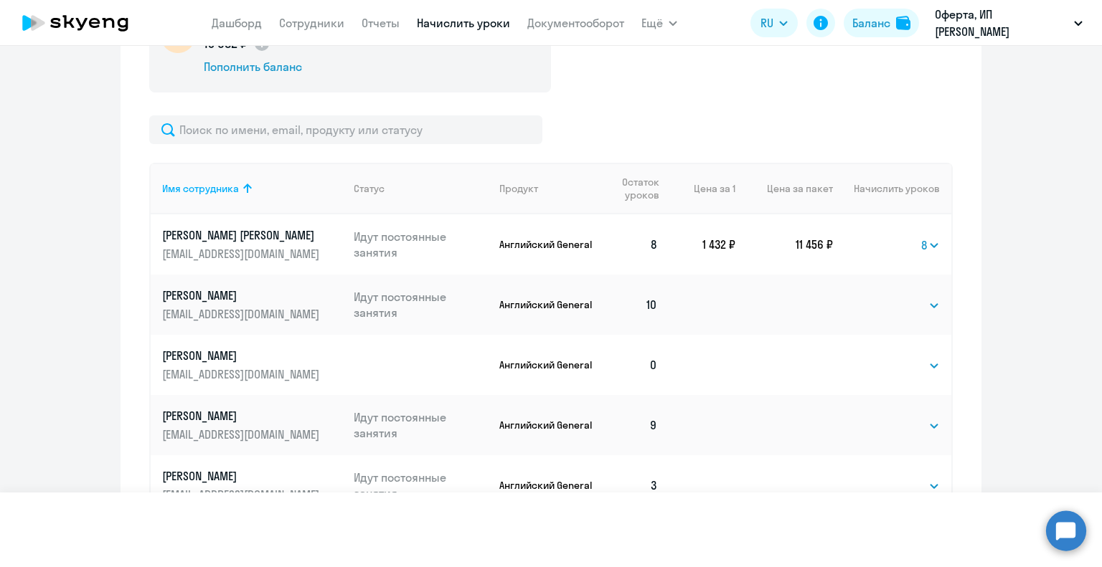
select select
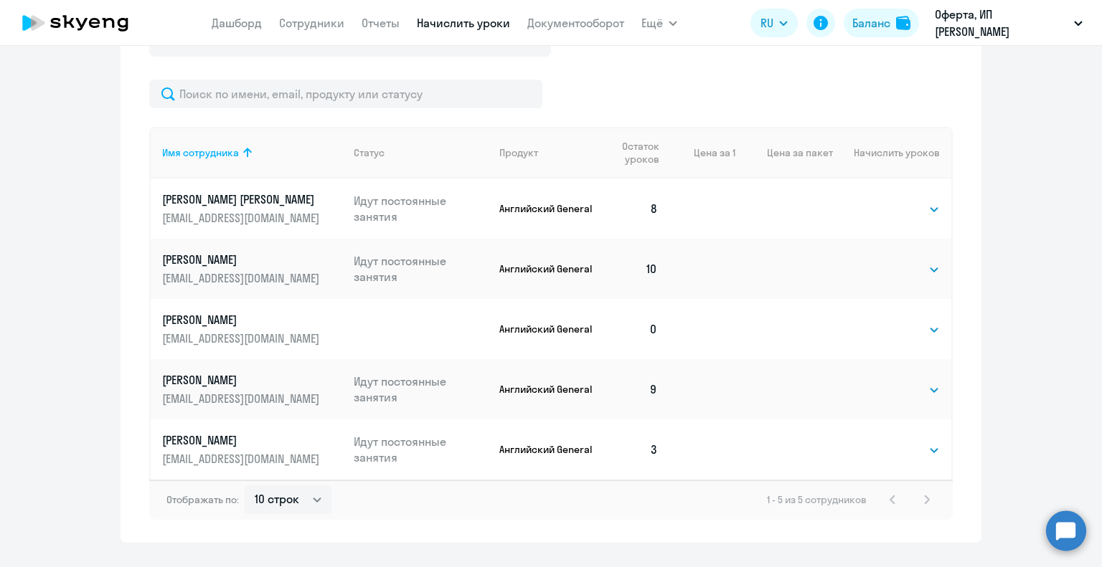
scroll to position [646, 0]
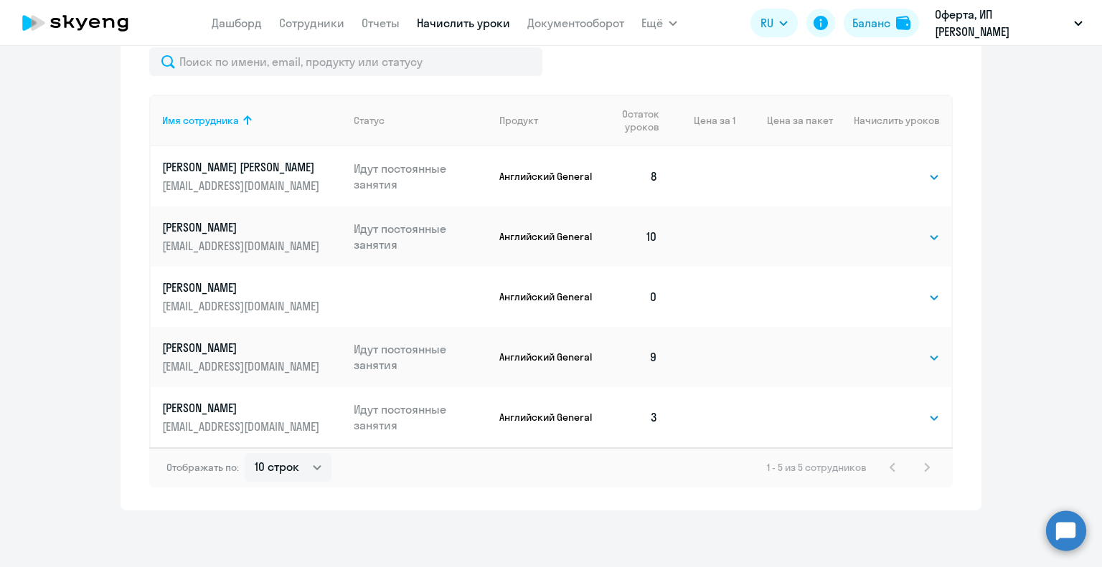
click at [889, 420] on select "Выбрать 4 8 16 32 64 96 128" at bounding box center [910, 418] width 59 height 17
select select "8"
click at [881, 410] on select "Выбрать 4 8 16 32 64 96 128" at bounding box center [910, 418] width 59 height 17
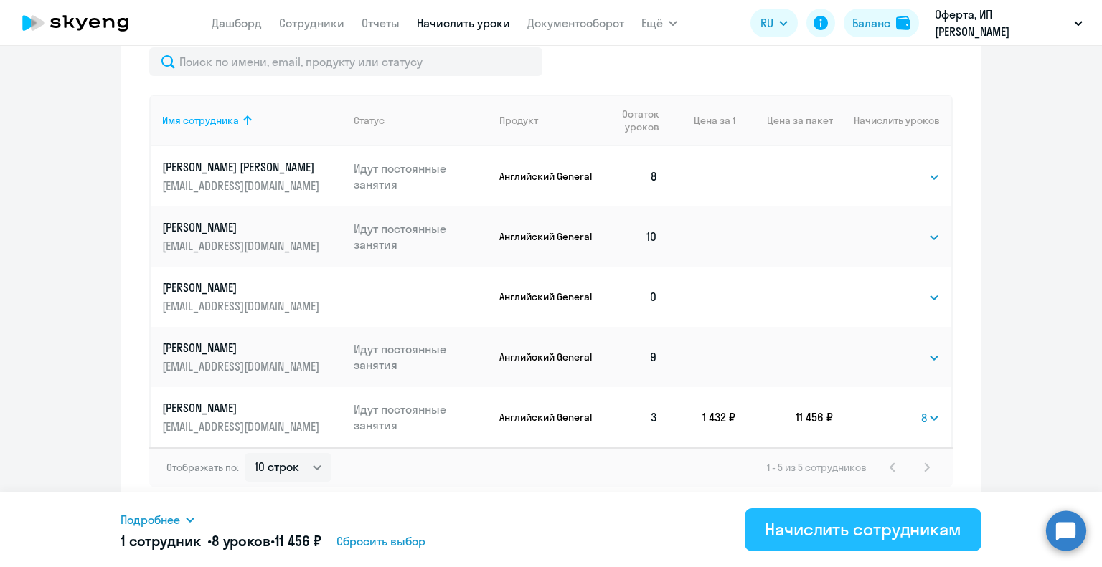
click at [789, 530] on div "Начислить сотрудникам" at bounding box center [863, 529] width 197 height 23
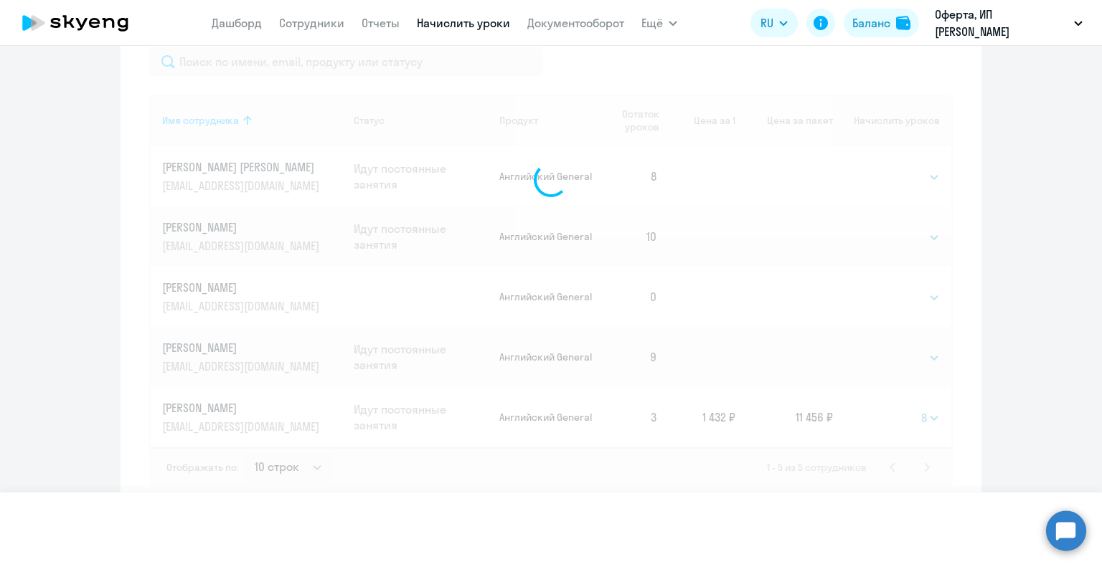
select select
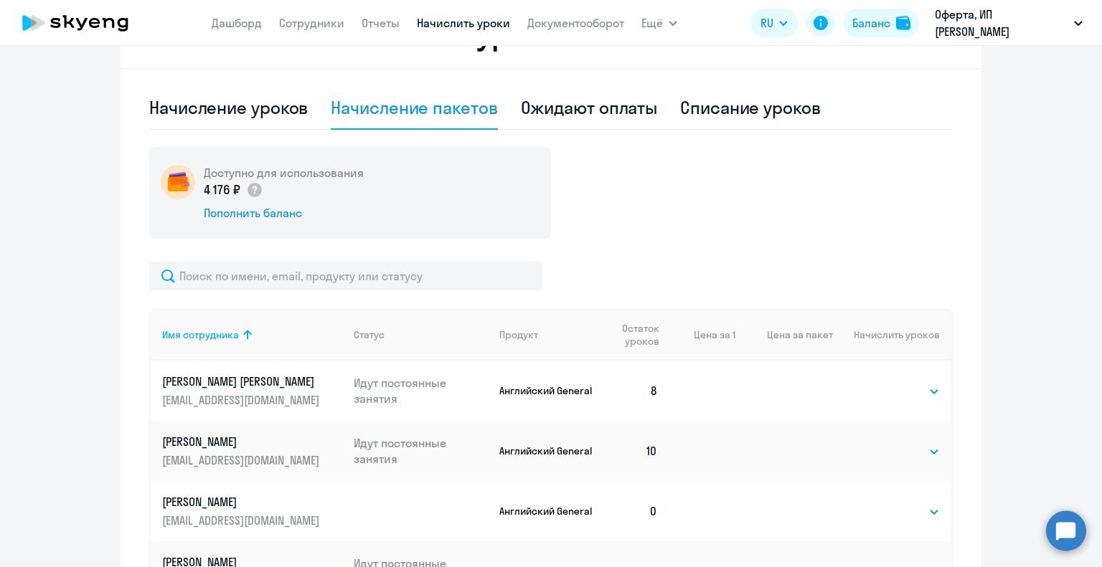
scroll to position [430, 0]
click at [250, 214] on div "Пополнить баланс" at bounding box center [284, 214] width 160 height 16
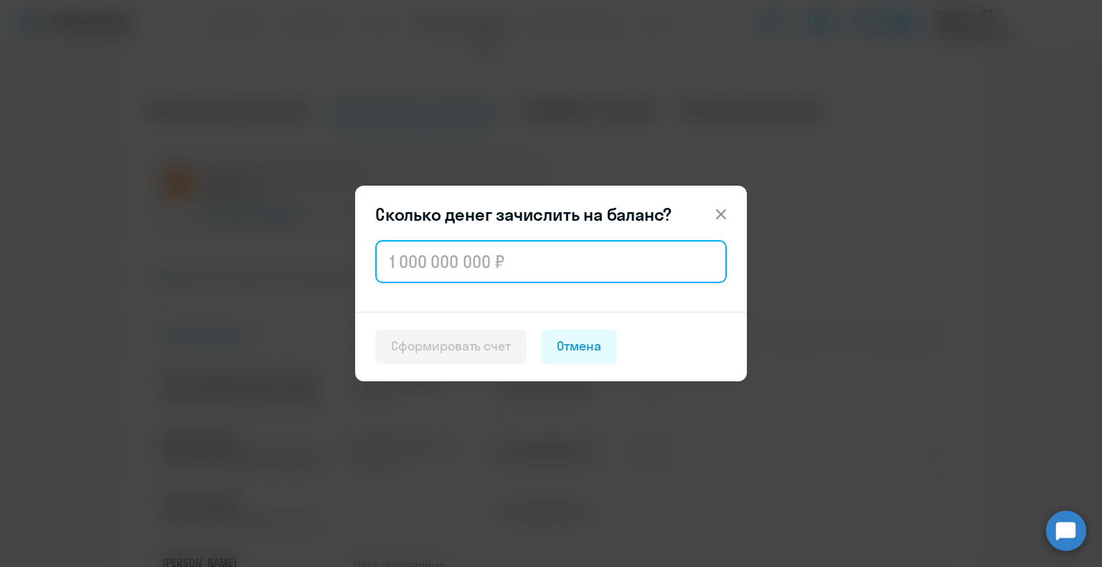
click at [454, 263] on input "text" at bounding box center [550, 261] width 351 height 43
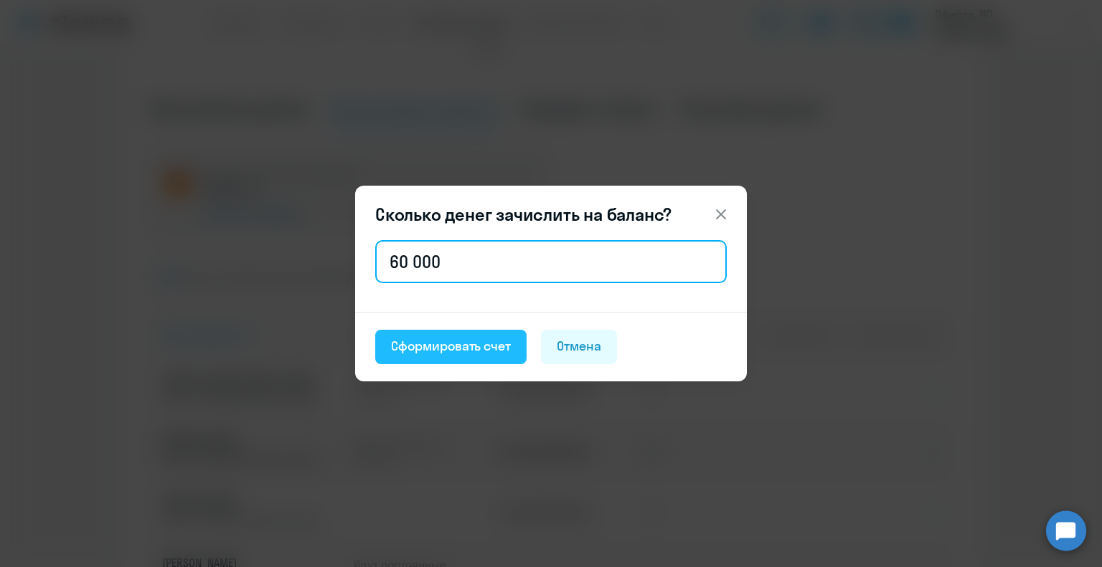
type input "60 000"
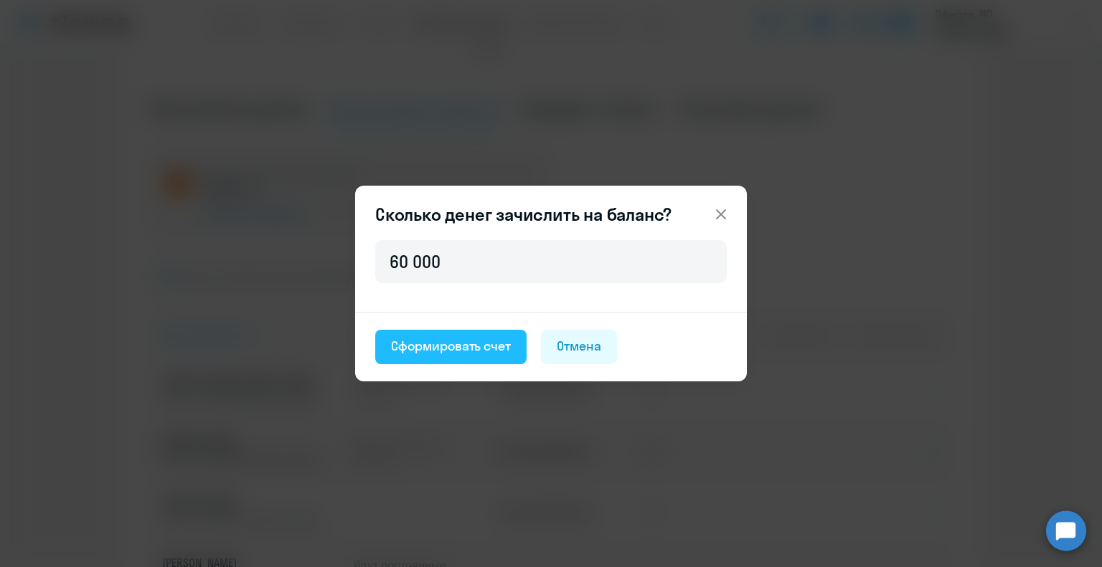
click at [462, 341] on div "Сформировать счет" at bounding box center [451, 346] width 120 height 19
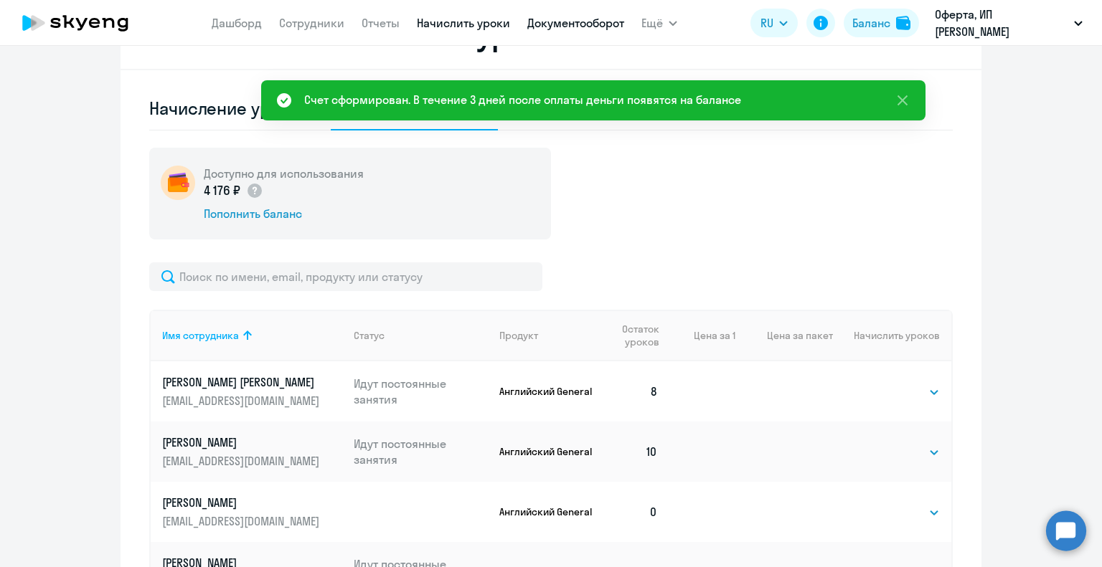
click at [594, 25] on link "Документооборот" at bounding box center [575, 23] width 97 height 14
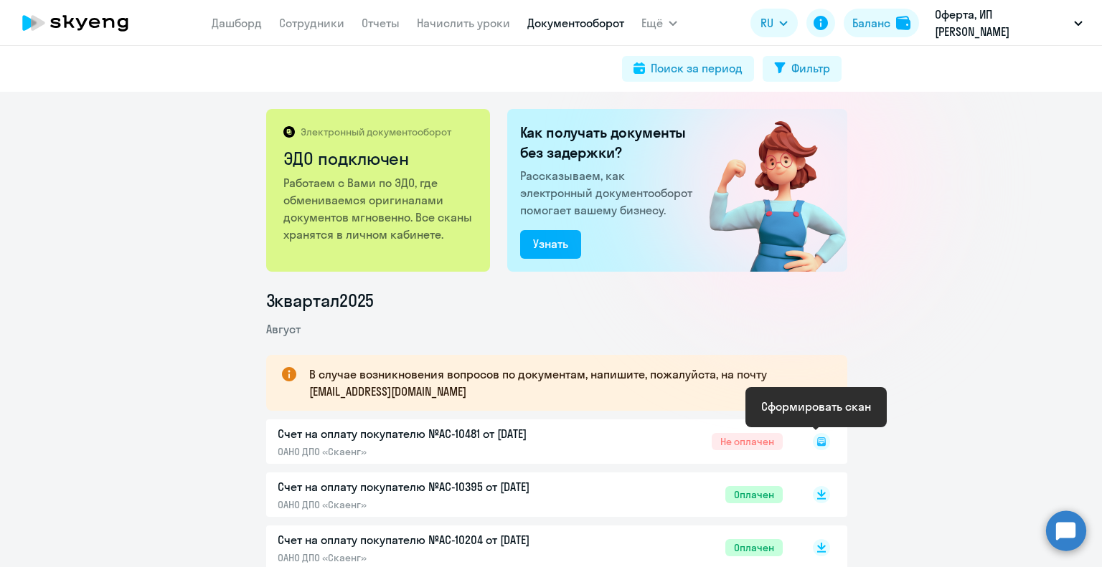
click at [817, 440] on icon at bounding box center [821, 442] width 9 height 9
click at [816, 439] on icon at bounding box center [821, 441] width 17 height 17
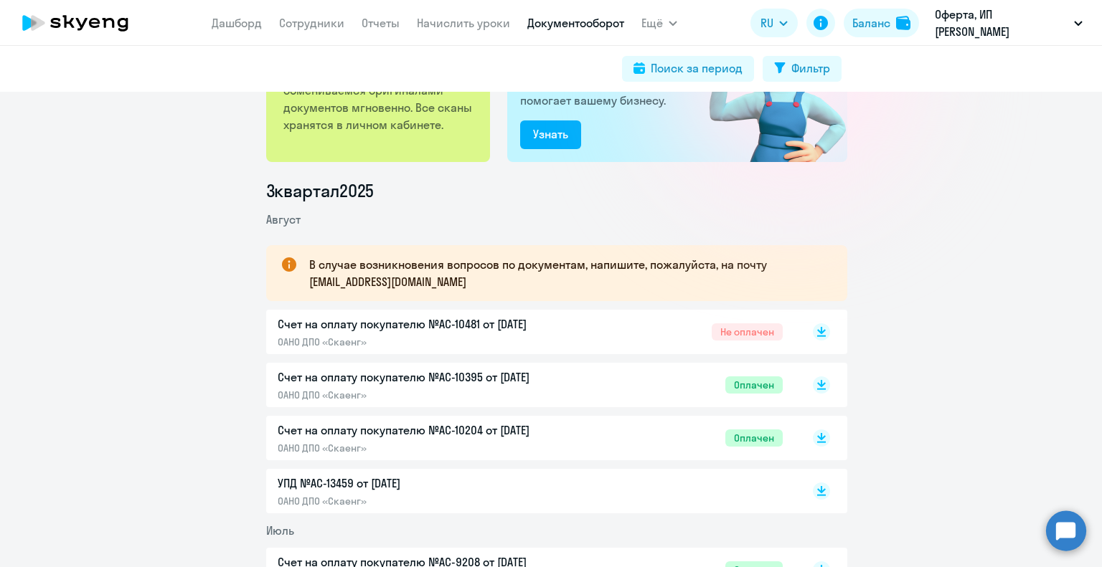
scroll to position [215, 0]
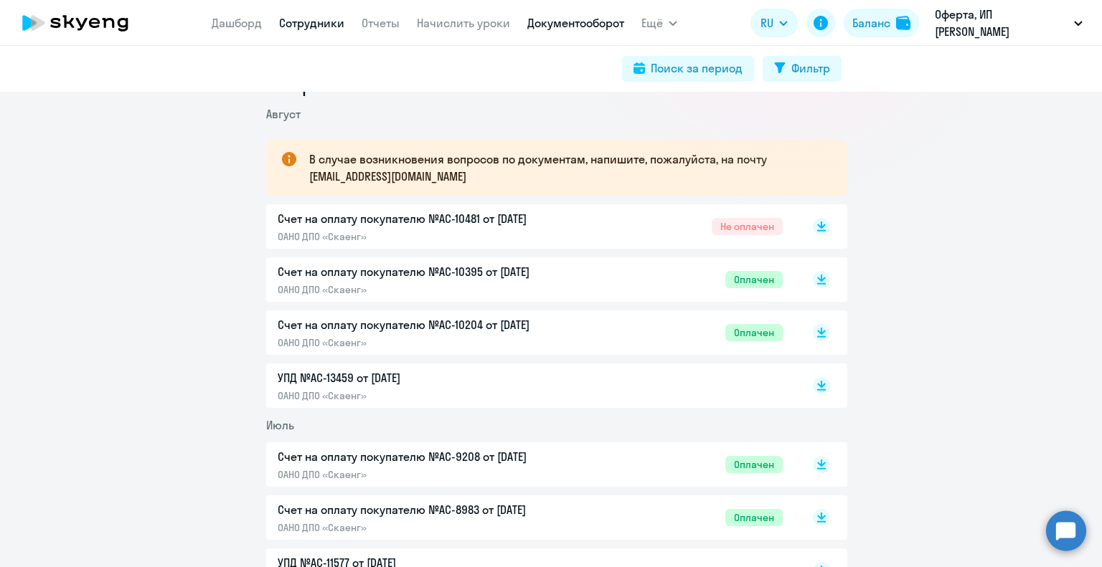
click at [336, 28] on link "Сотрудники" at bounding box center [311, 23] width 65 height 14
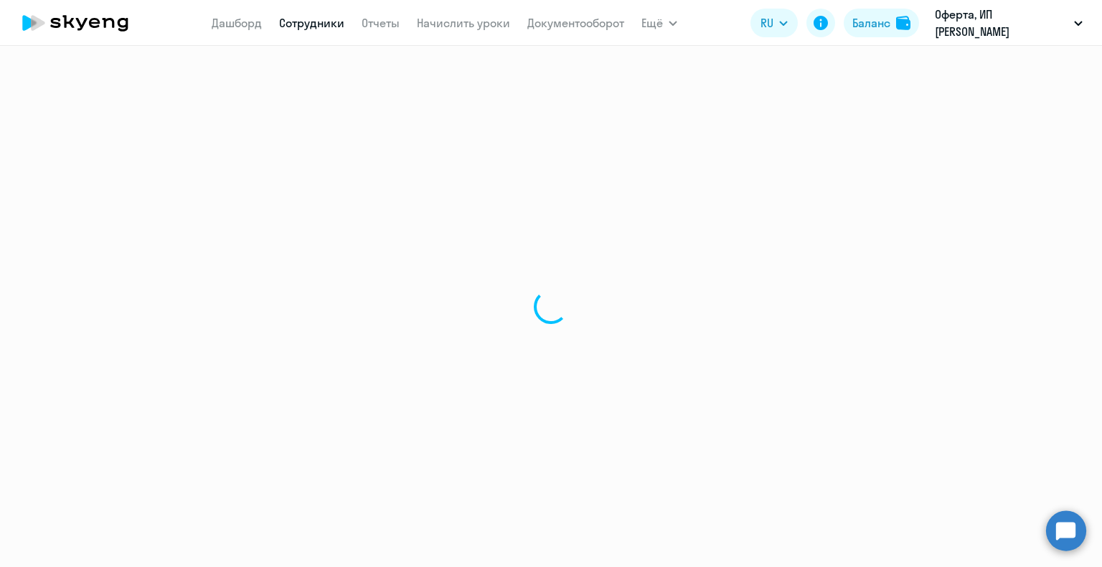
select select "30"
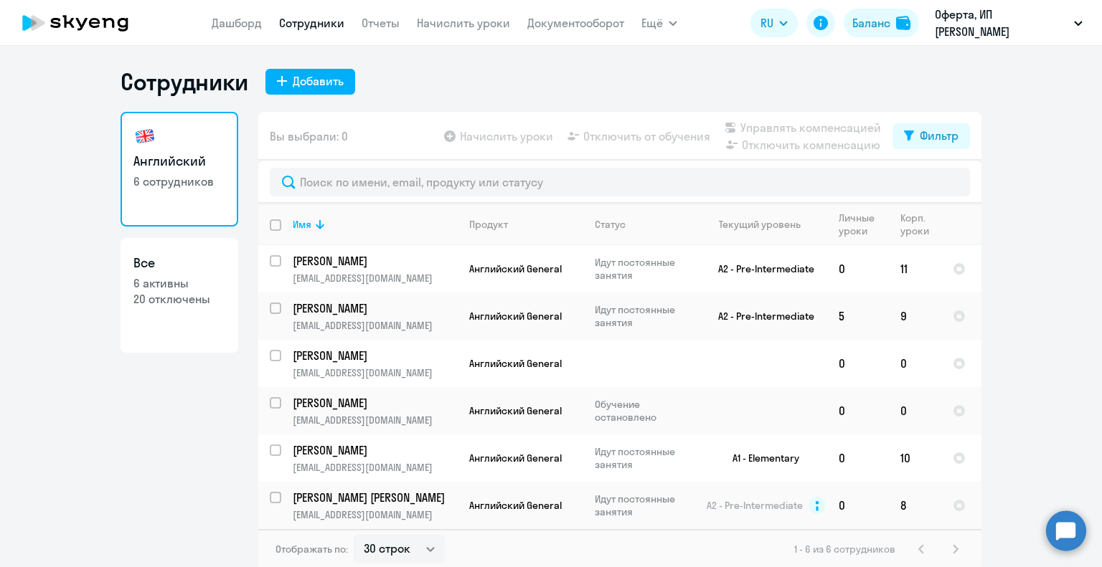
scroll to position [4, 0]
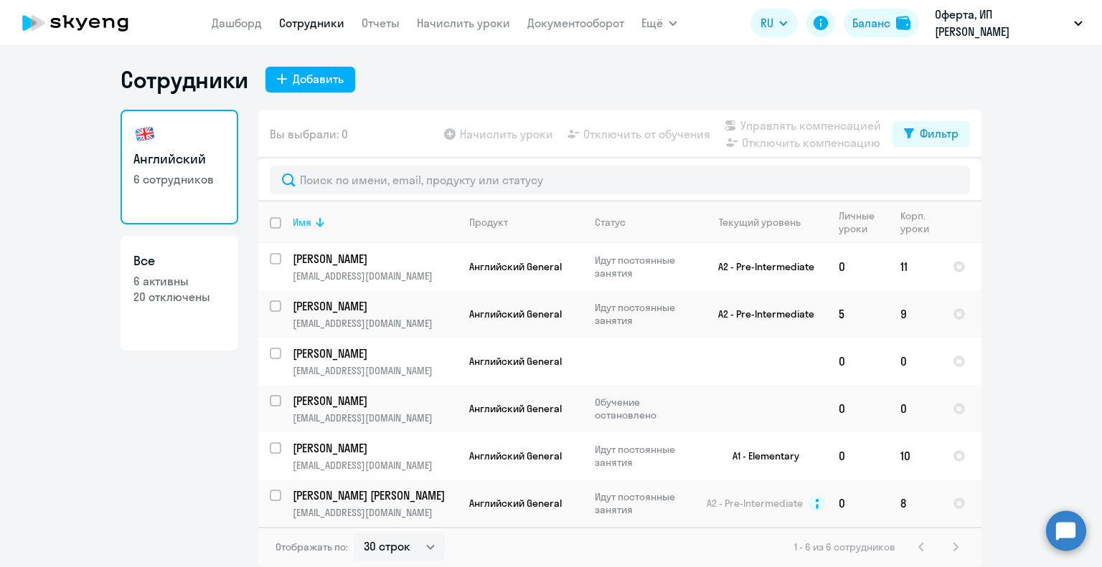
click at [338, 223] on div "Имя" at bounding box center [375, 222] width 164 height 13
